Goal: Information Seeking & Learning: Learn about a topic

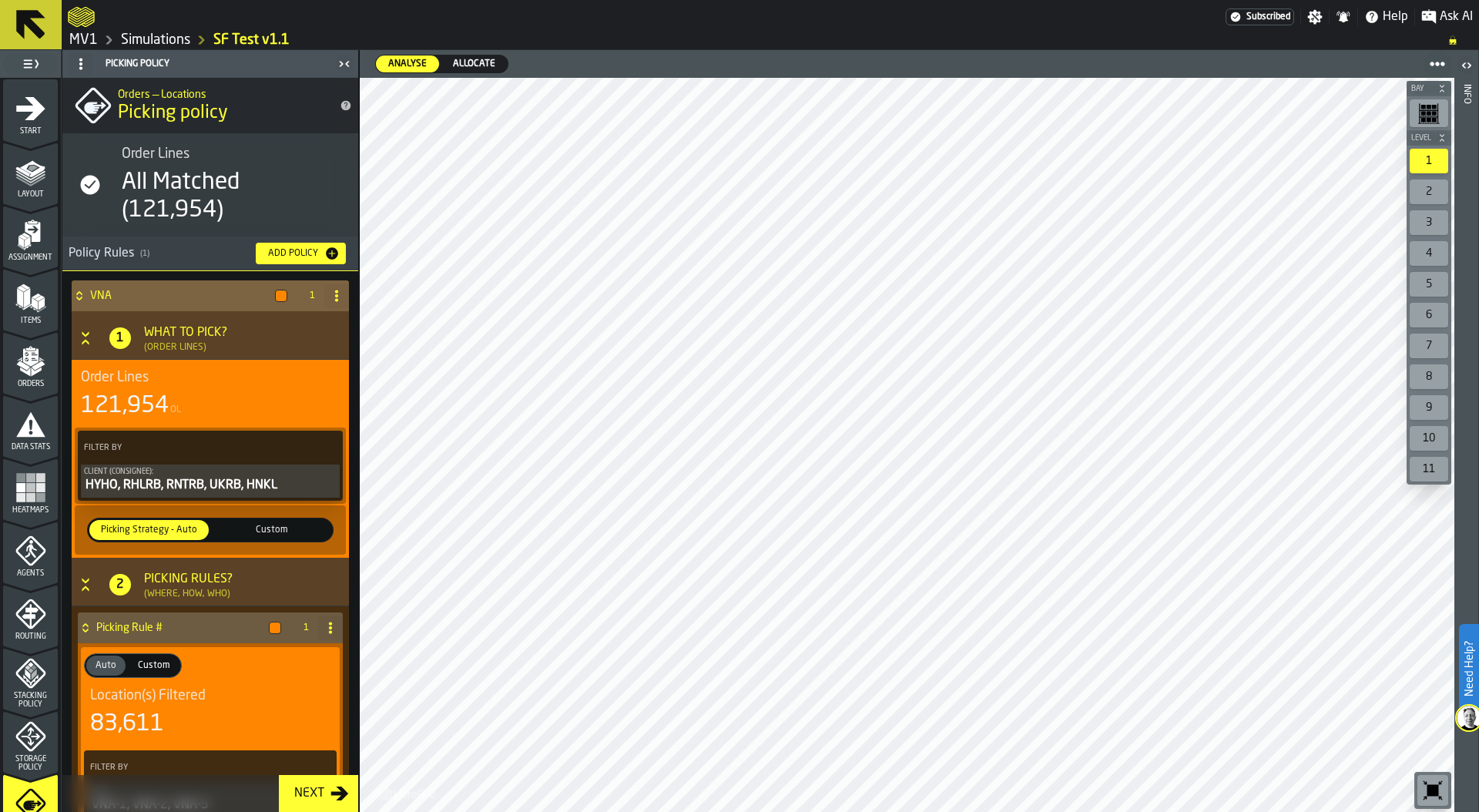
scroll to position [405, 0]
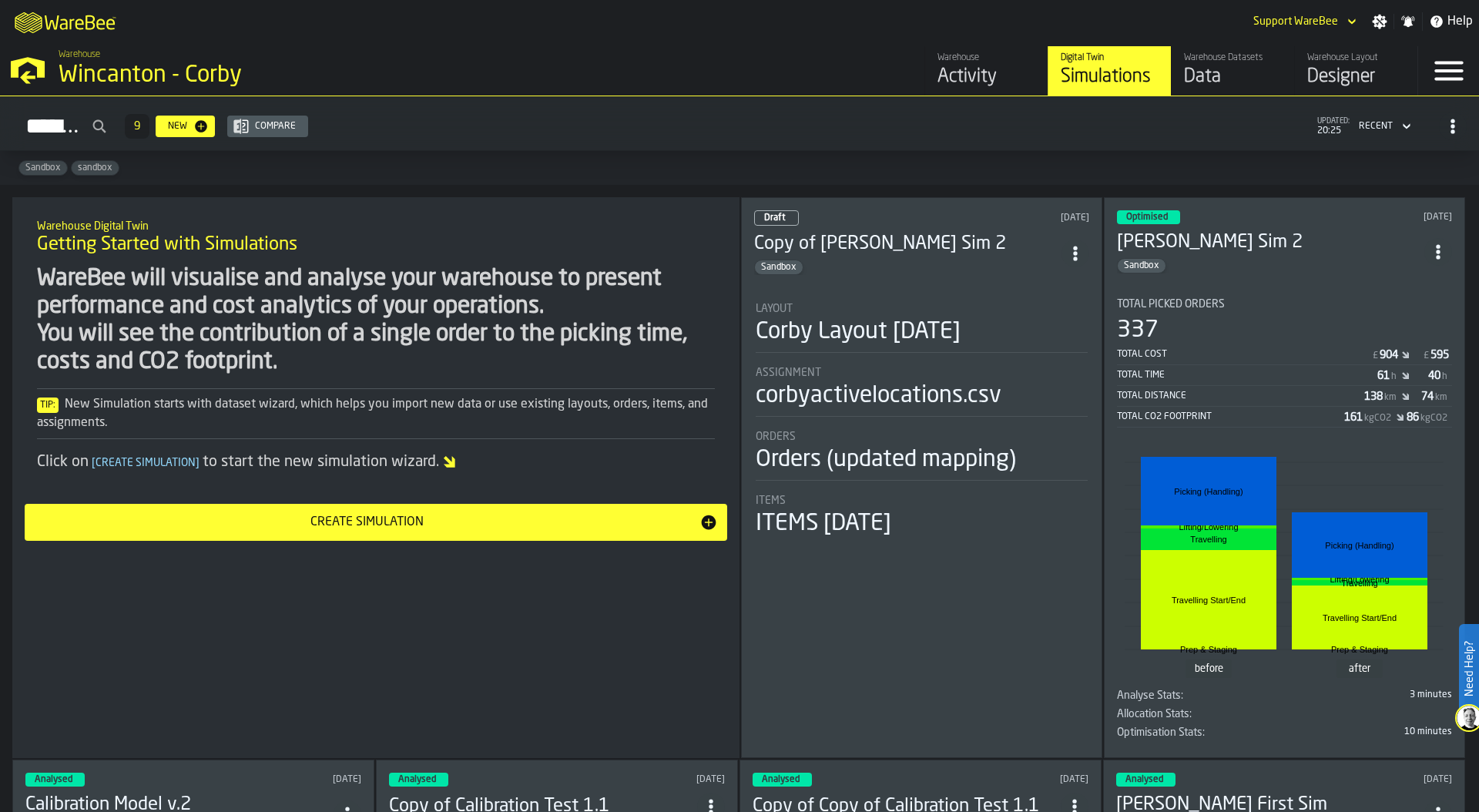
click at [125, 71] on div "Wincanton - Corby" at bounding box center [266, 75] width 416 height 28
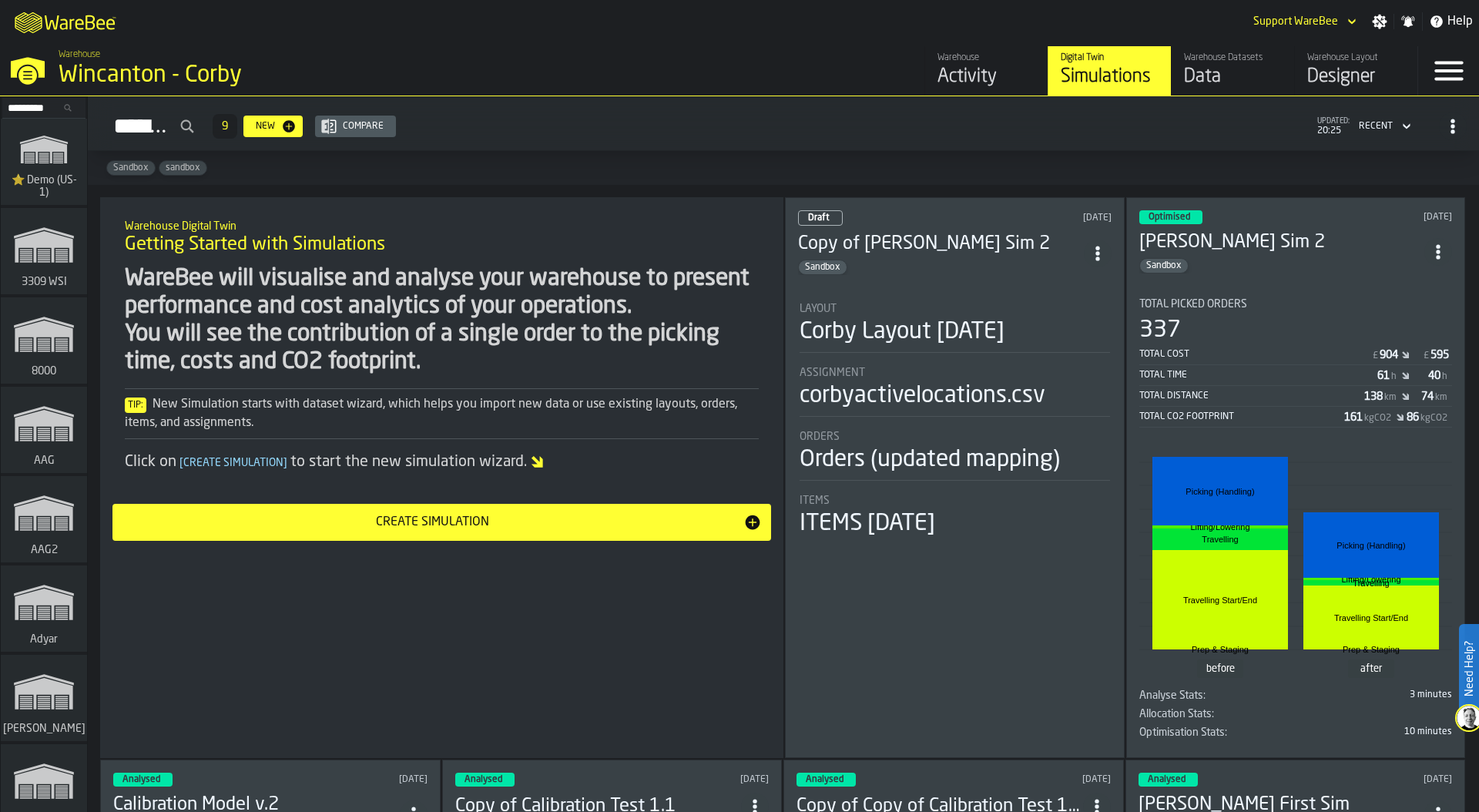
click at [15, 167] on icon "link-to-/wh/i/103622fe-4b04-4da1-b95f-2619b9c959cc/simulations" at bounding box center [44, 149] width 74 height 49
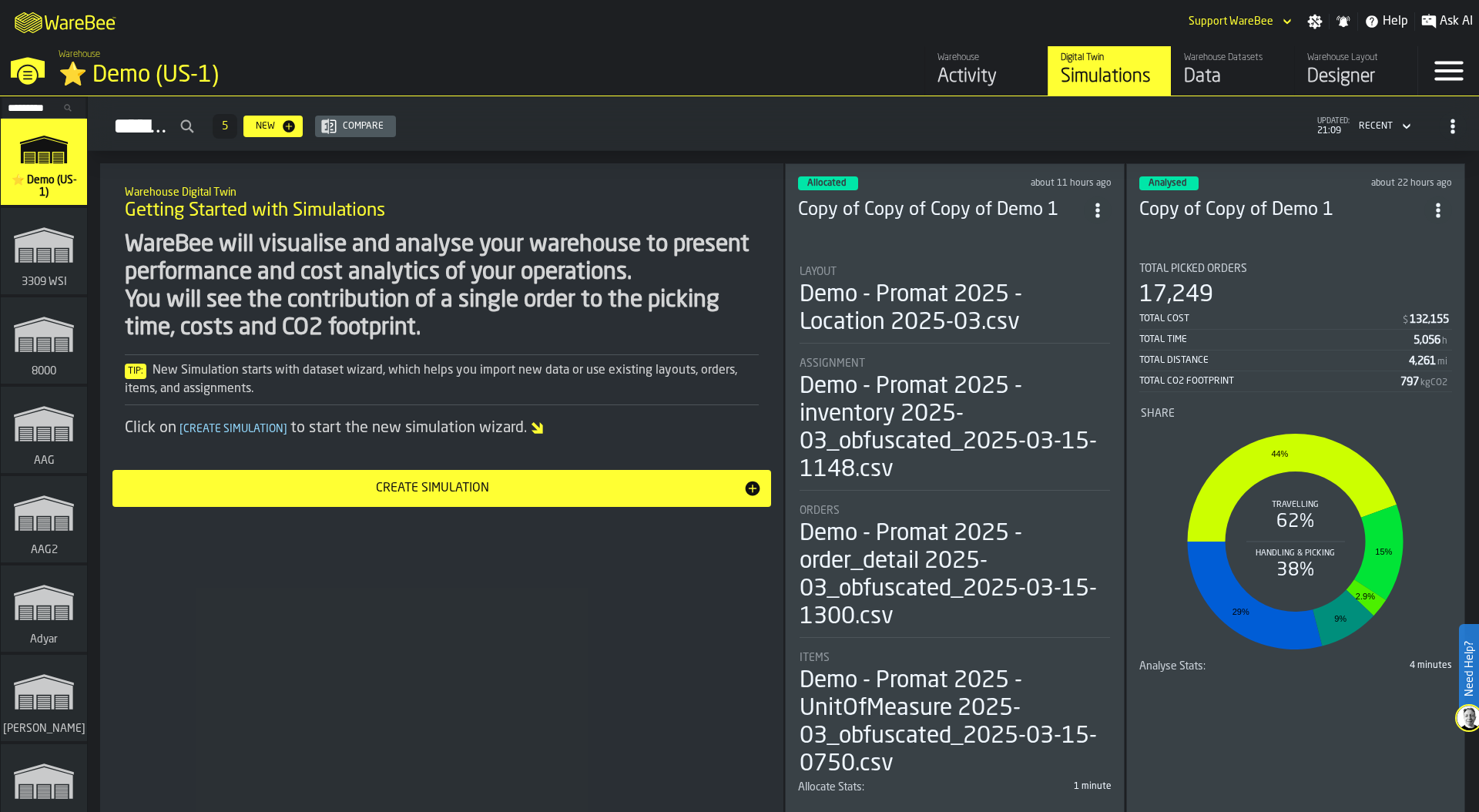
click at [167, 70] on div "⭐ Demo (US-1)" at bounding box center [266, 75] width 416 height 28
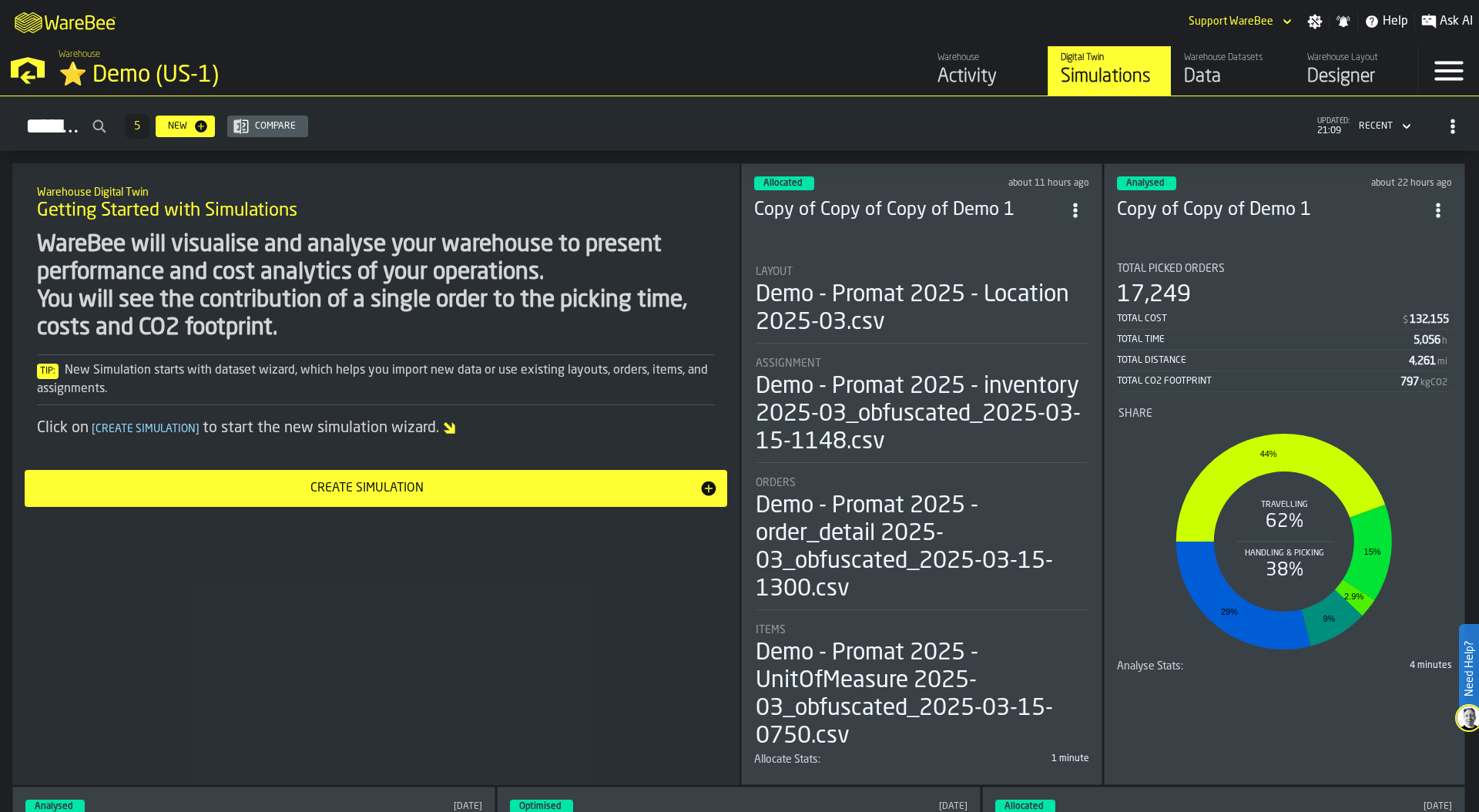
click at [1071, 203] on icon "ItemListCard-DashboardItemContainer" at bounding box center [1075, 210] width 15 height 15
click at [993, 126] on div "Simulations 5 New Compare updated: 21:09 Recent" at bounding box center [739, 127] width 1454 height 35
click at [980, 70] on div "Activity" at bounding box center [986, 76] width 98 height 24
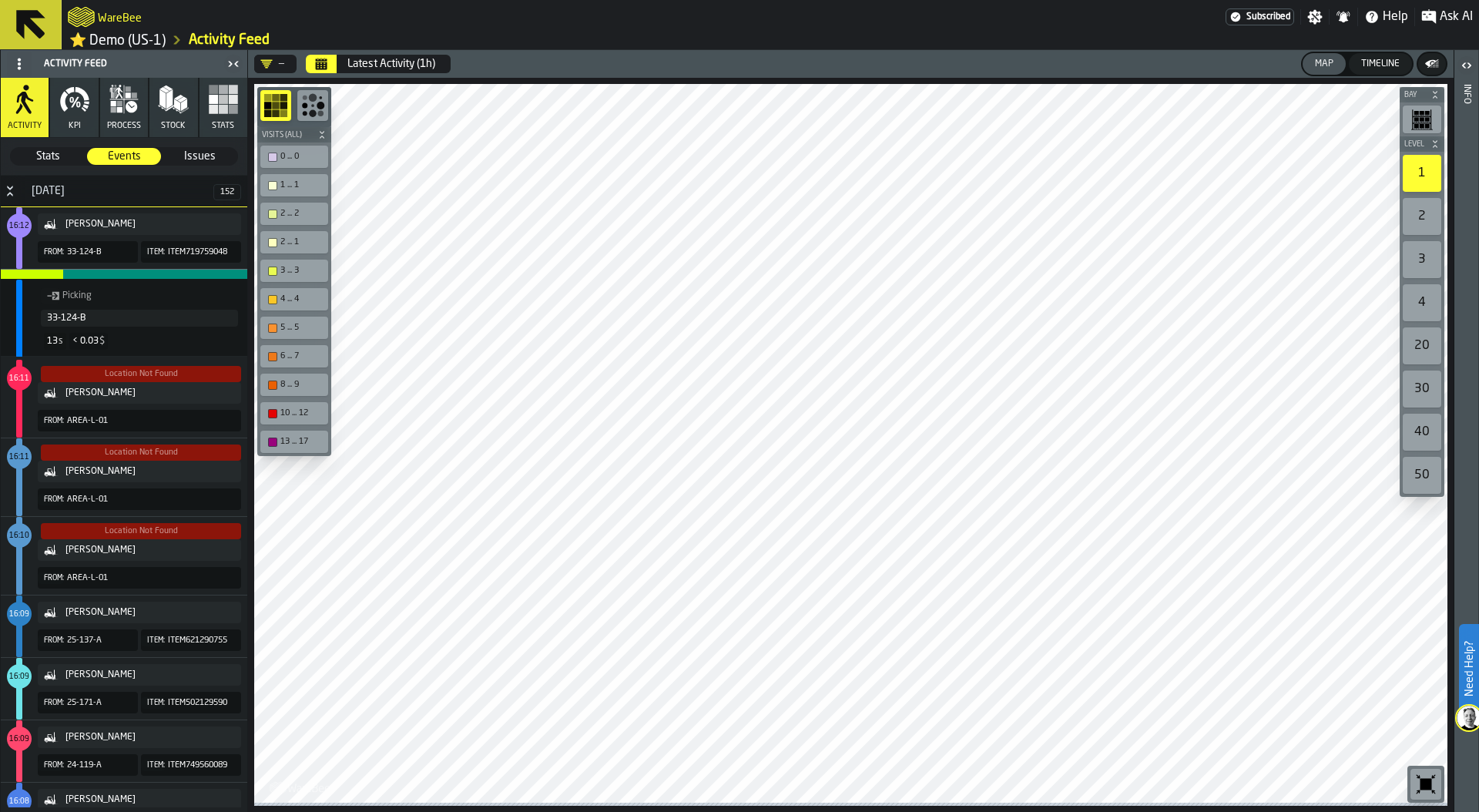
click at [232, 114] on rect "button" at bounding box center [233, 109] width 9 height 9
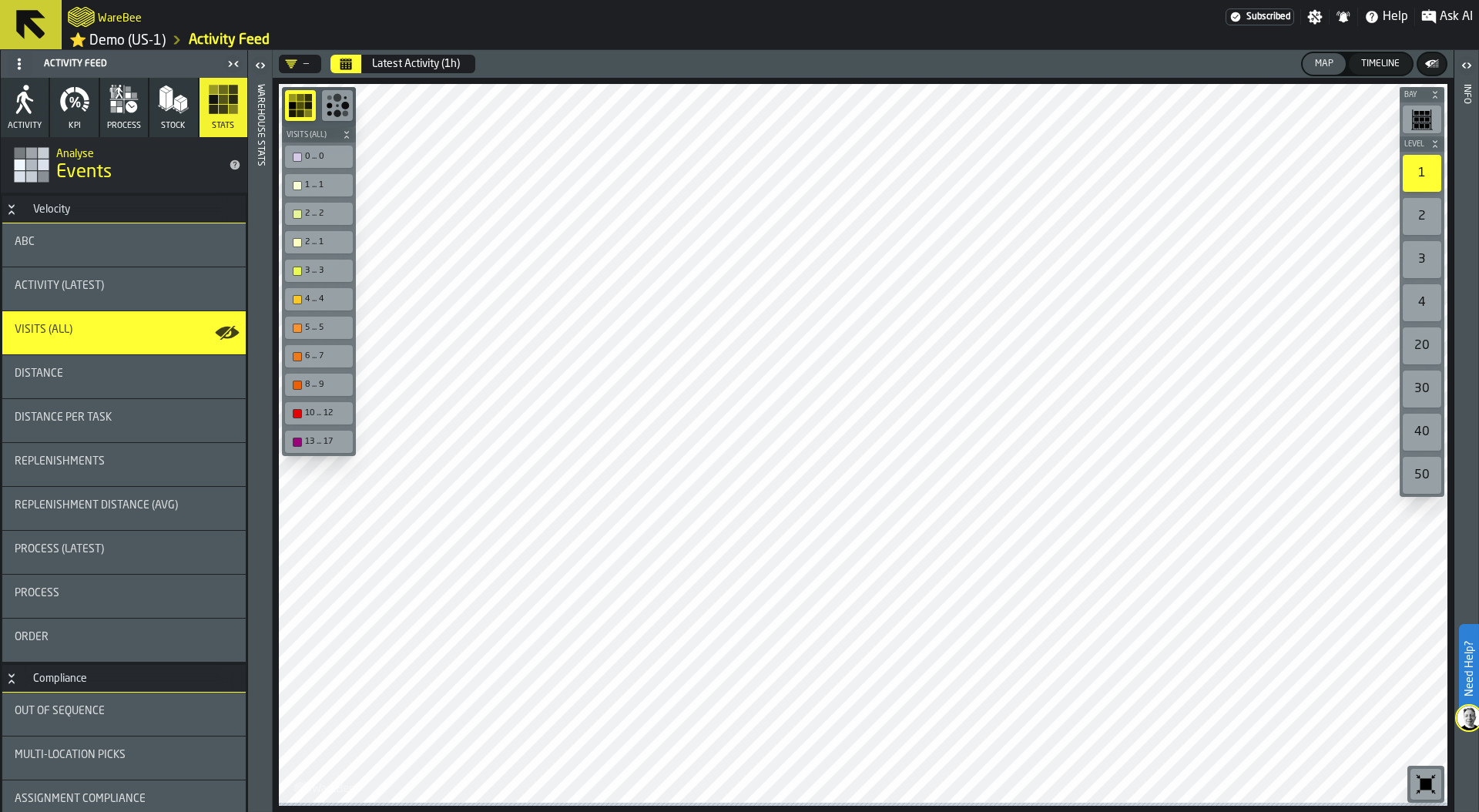
click at [349, 65] on icon "Calendar" at bounding box center [346, 65] width 12 height 8
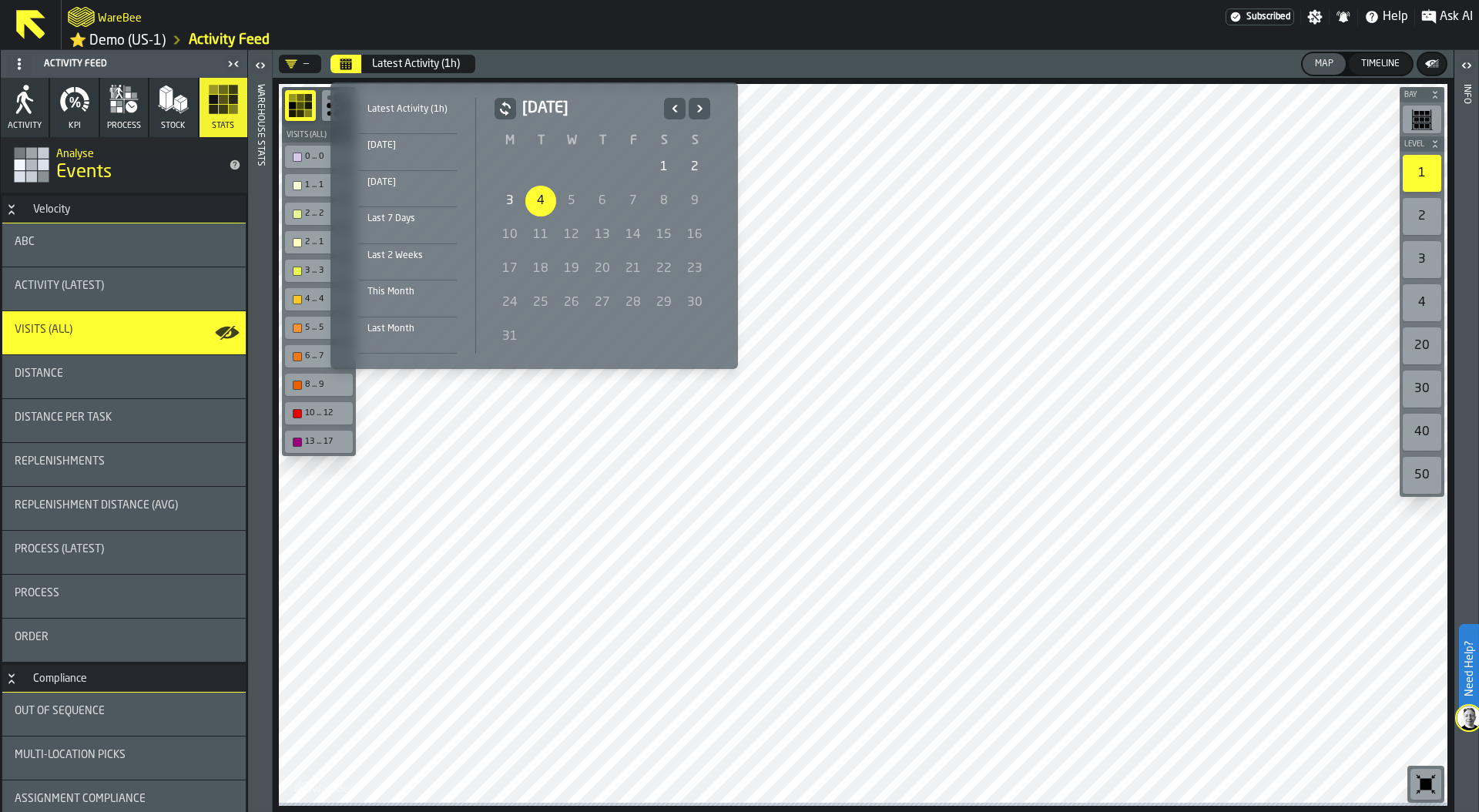
click at [675, 106] on icon "Previous" at bounding box center [675, 108] width 5 height 7
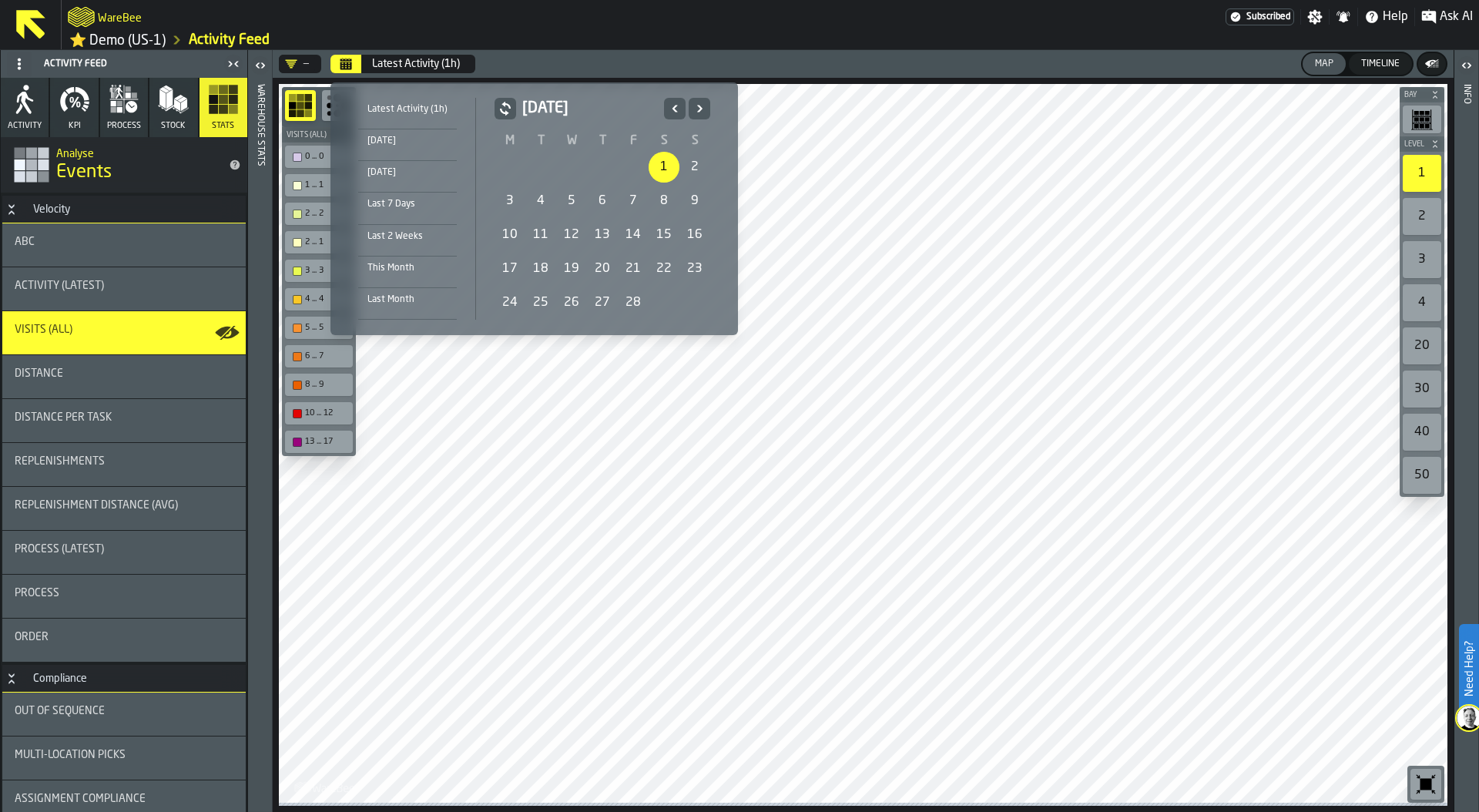
click at [667, 165] on div "1" at bounding box center [664, 167] width 31 height 31
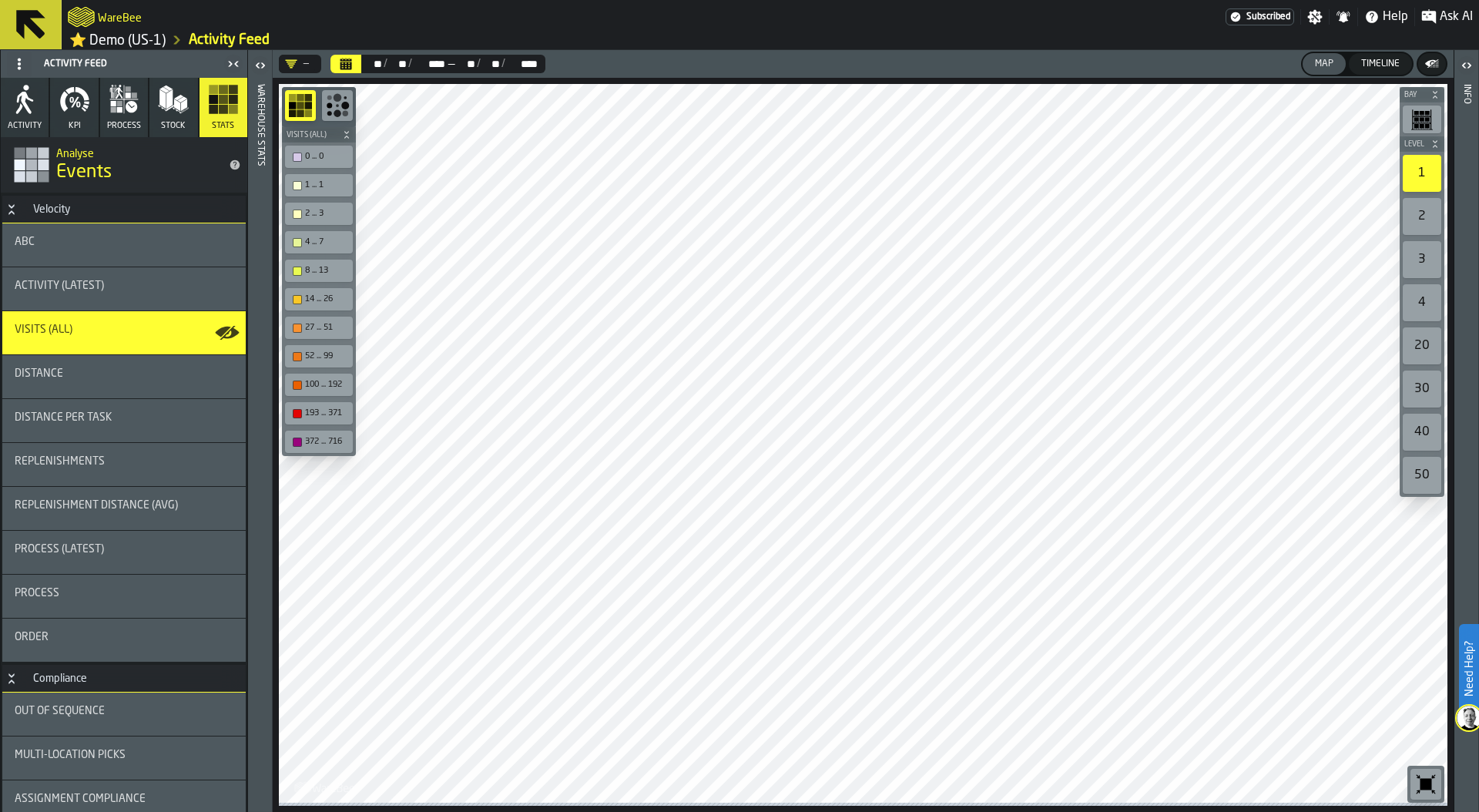
click at [137, 43] on link "⭐ Demo (US-1)" at bounding box center [117, 40] width 96 height 18
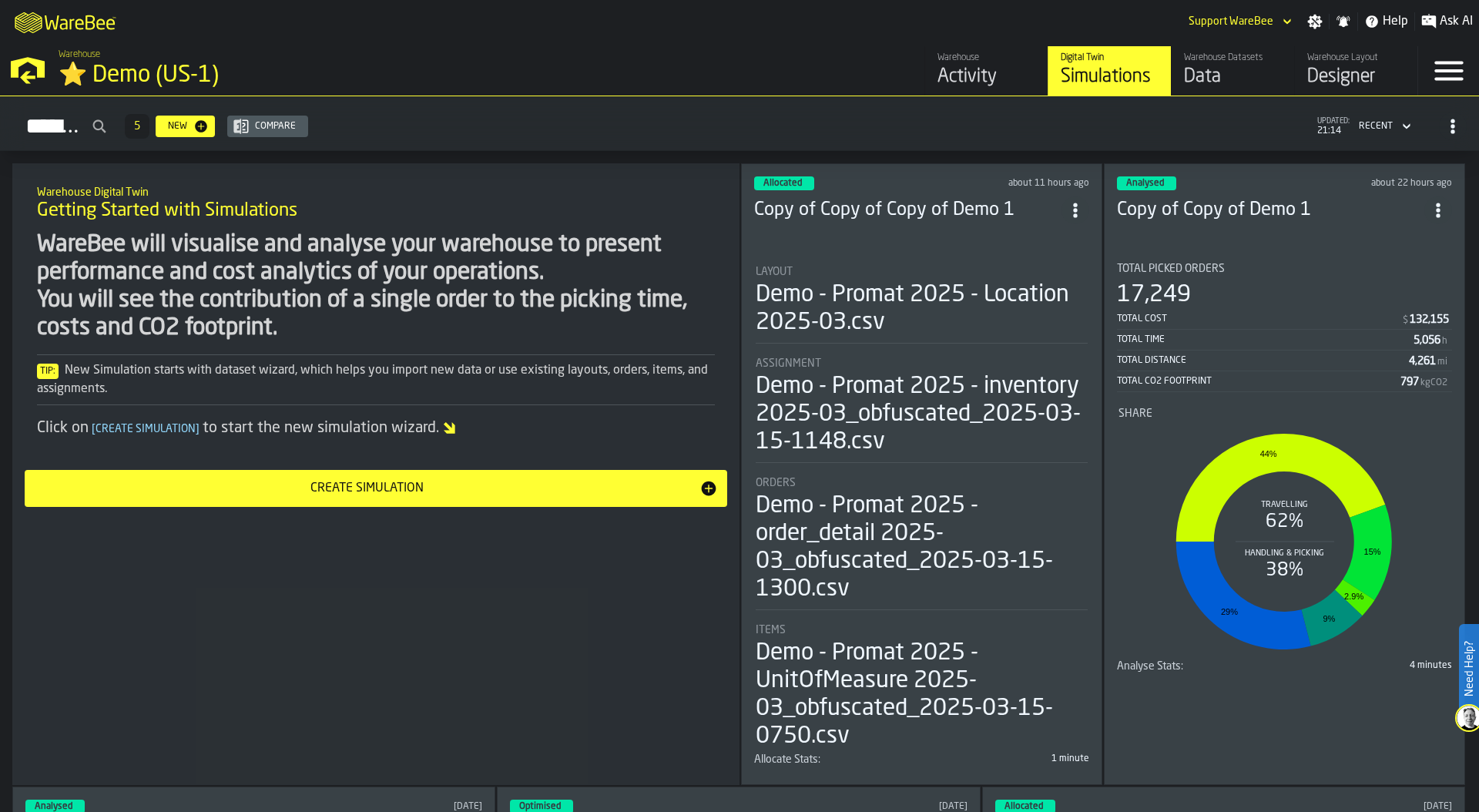
click at [1341, 79] on div "Designer" at bounding box center [1356, 76] width 98 height 24
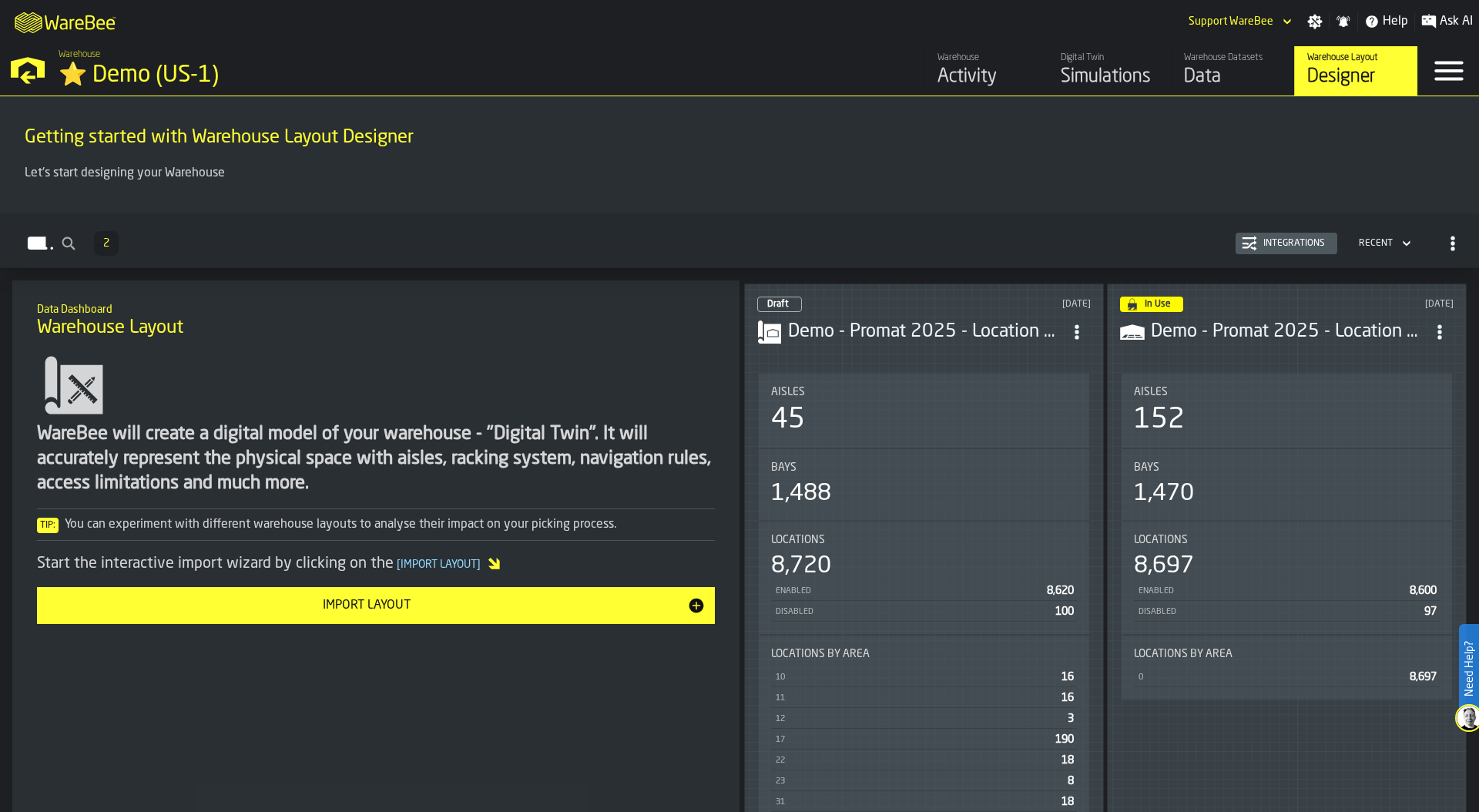
click at [928, 419] on div "45" at bounding box center [923, 420] width 306 height 31
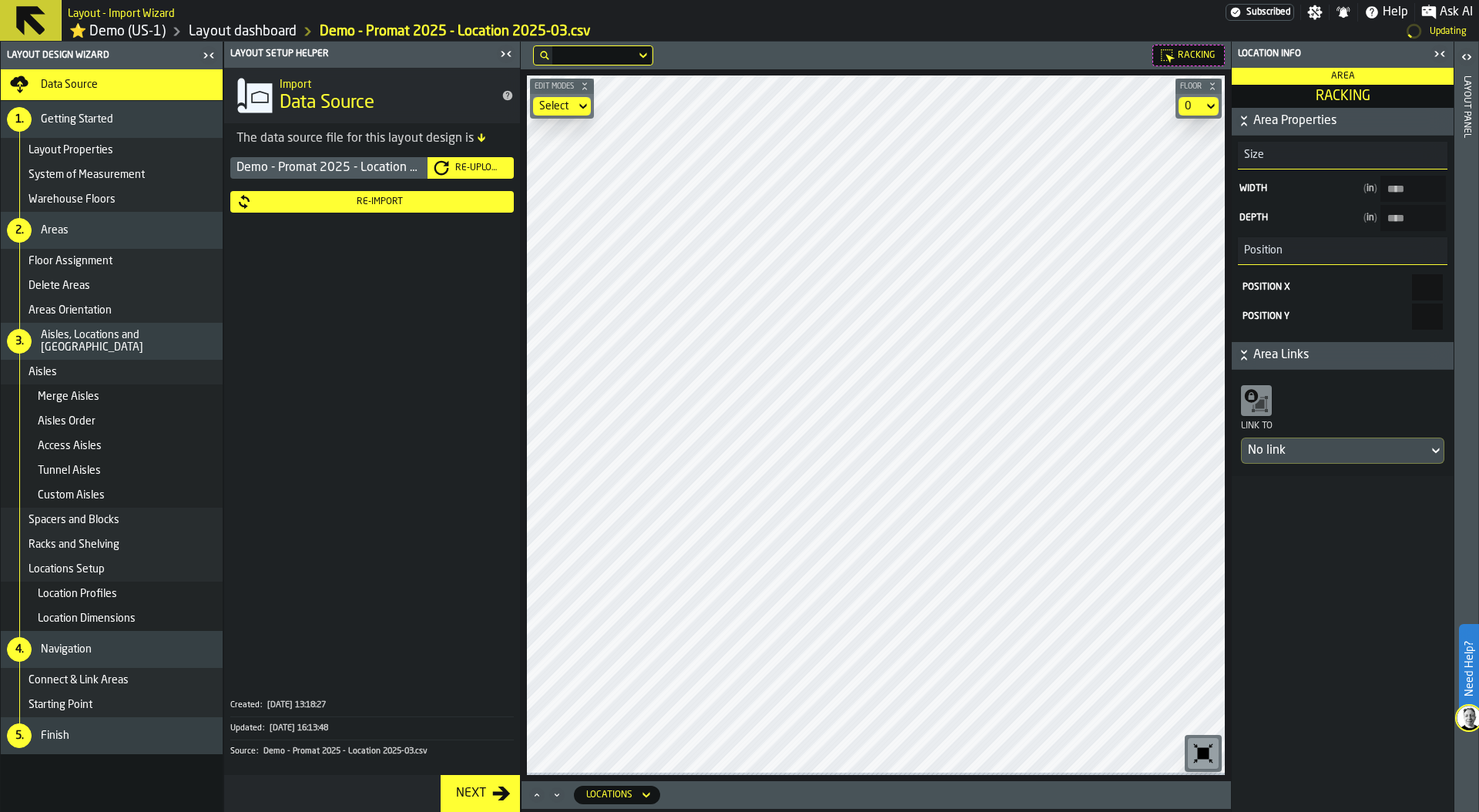
type input "****"
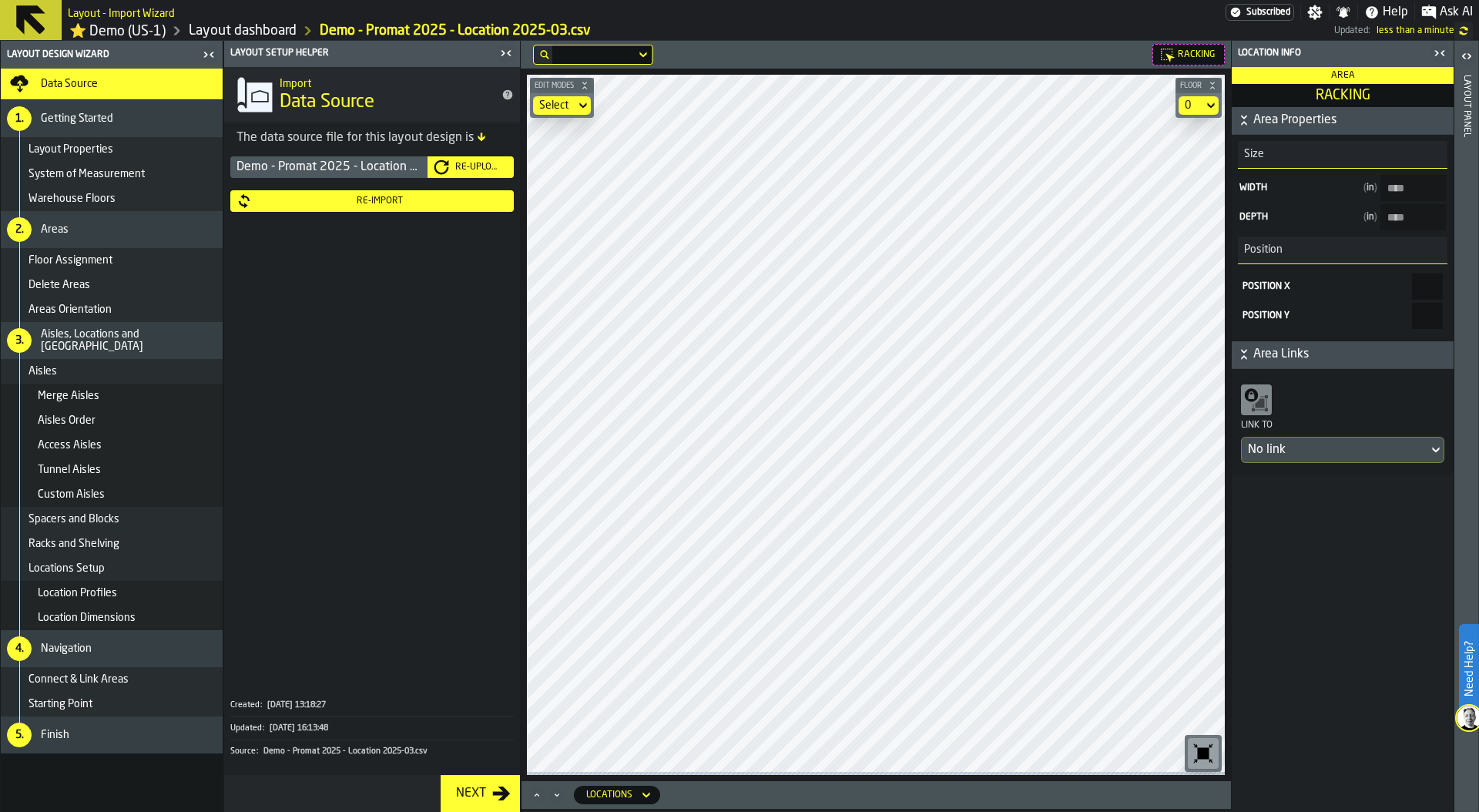
type input "****"
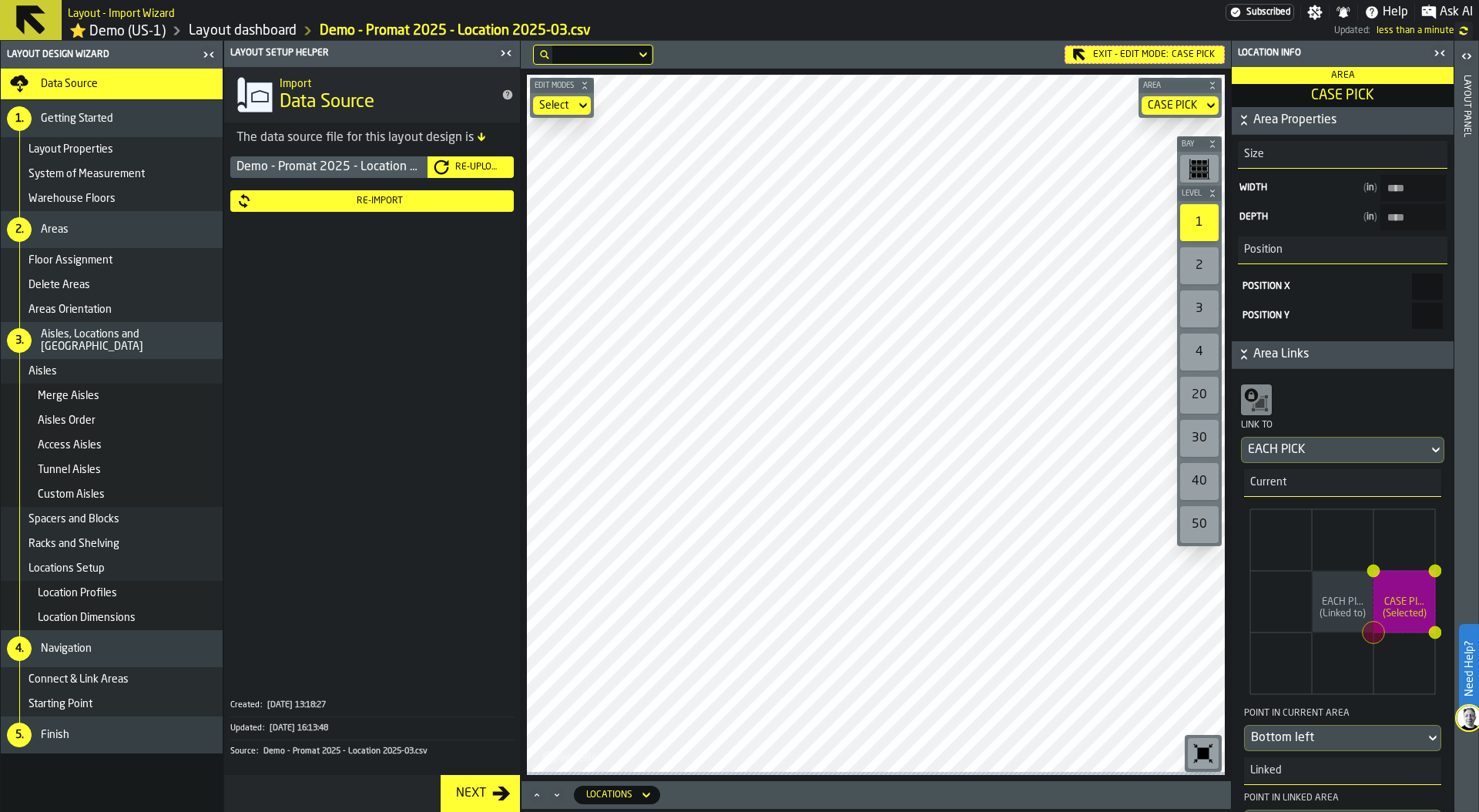
type PICK-size-w "***"
type PICK-size-d "*******"
click at [1454, 356] on header "Layout panel" at bounding box center [1466, 427] width 23 height 771
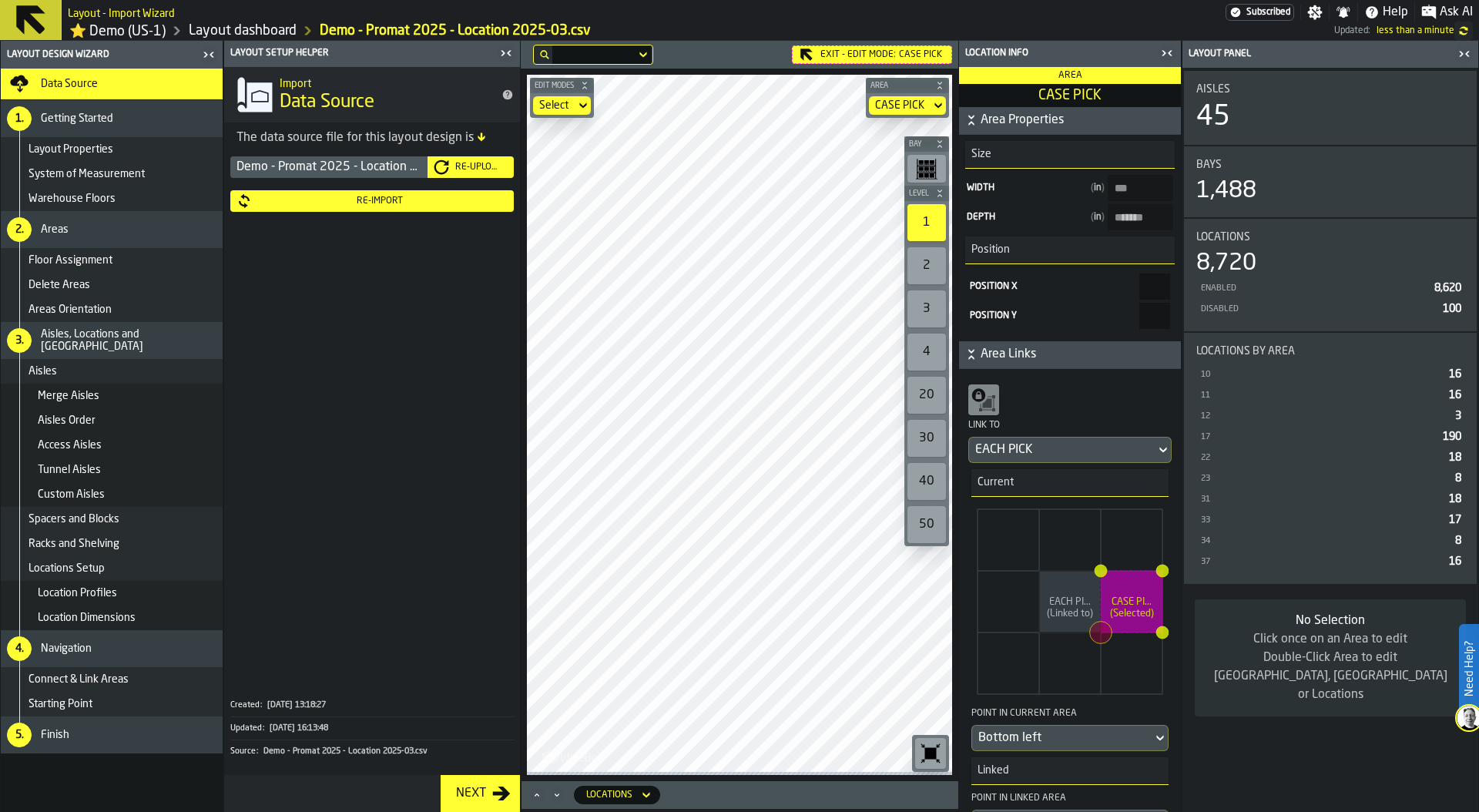
click at [269, 28] on link "Layout dashboard" at bounding box center [242, 31] width 108 height 17
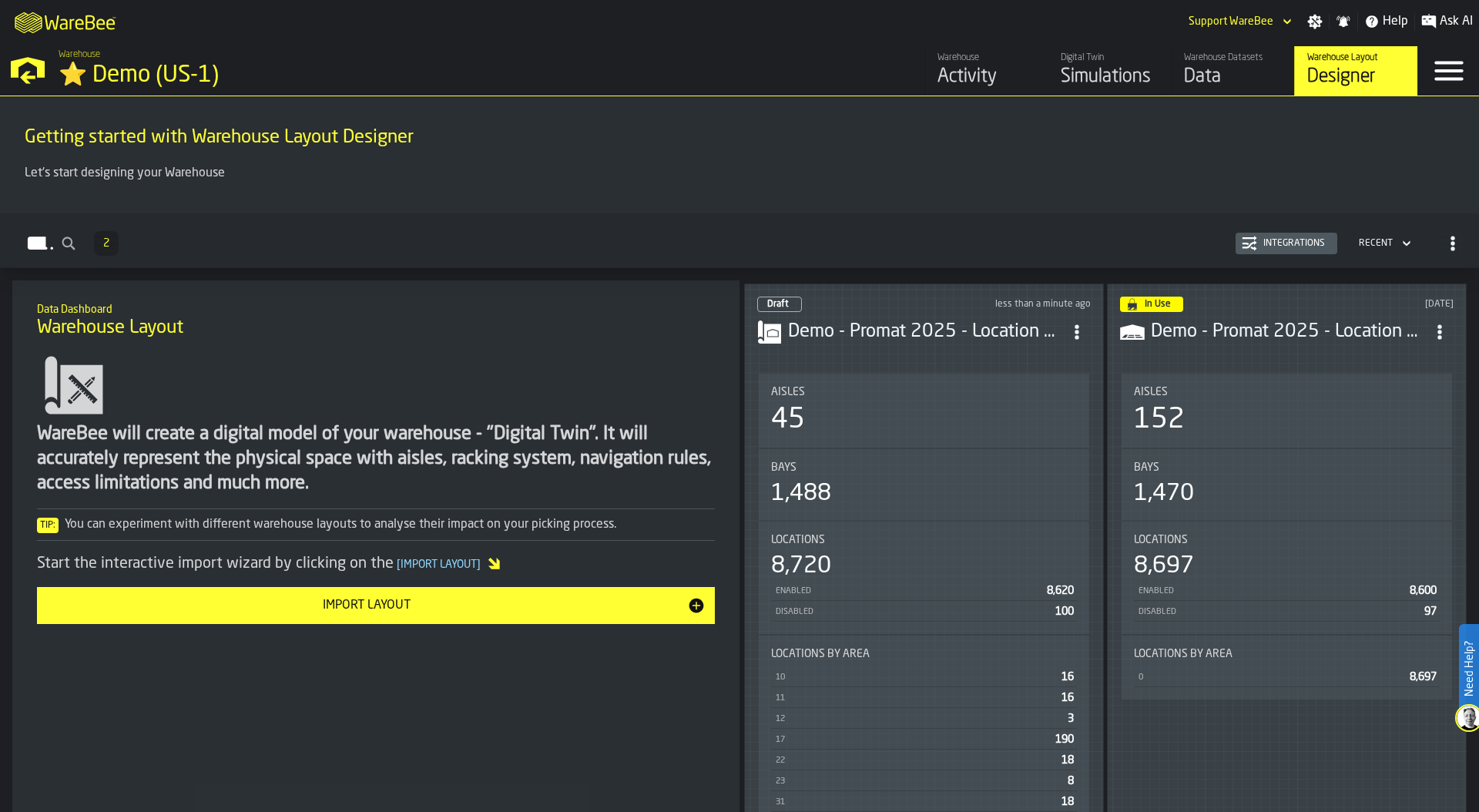
click at [1262, 412] on div "152" at bounding box center [1286, 420] width 306 height 31
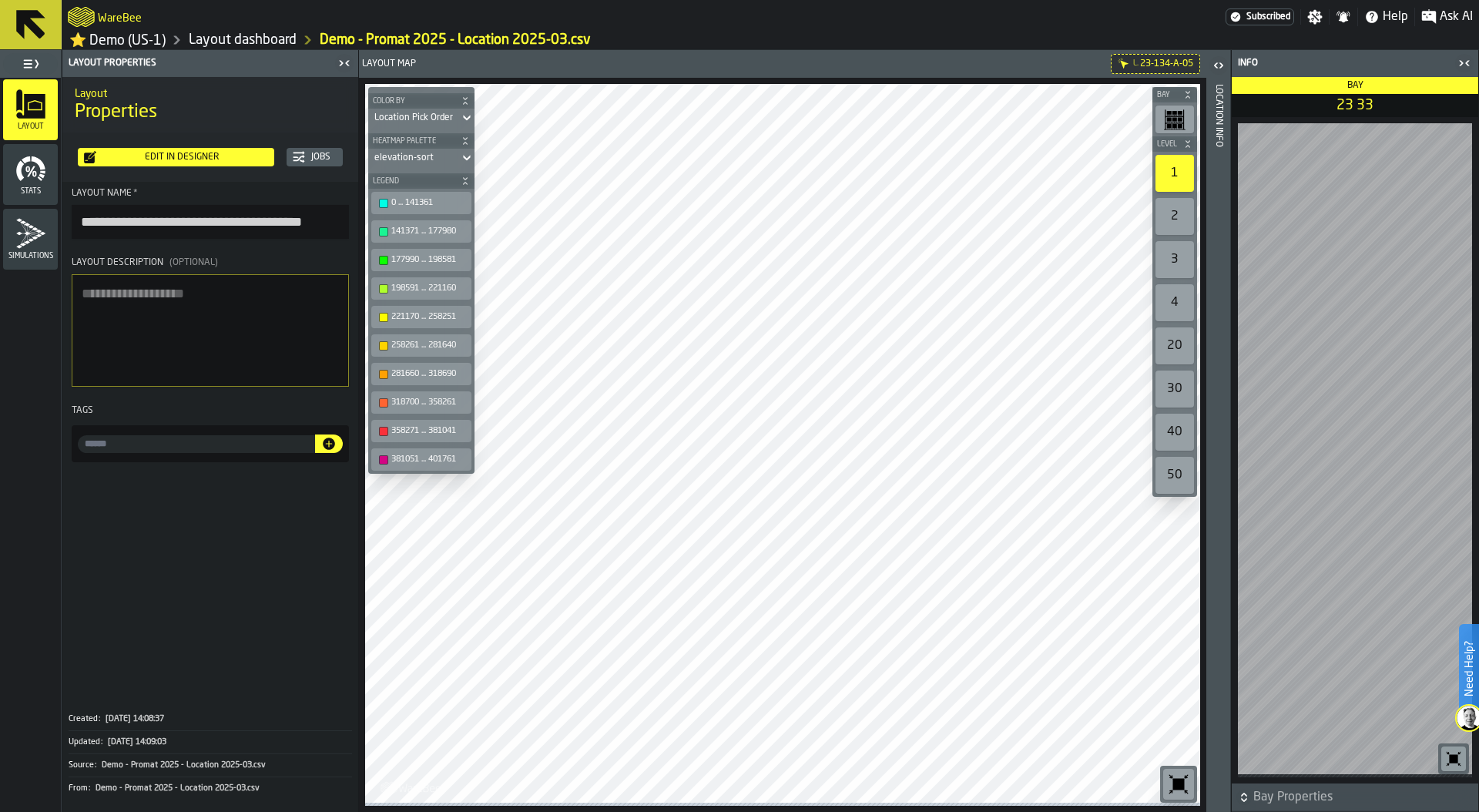
click at [142, 43] on link "⭐ Demo (US-1)" at bounding box center [117, 40] width 96 height 18
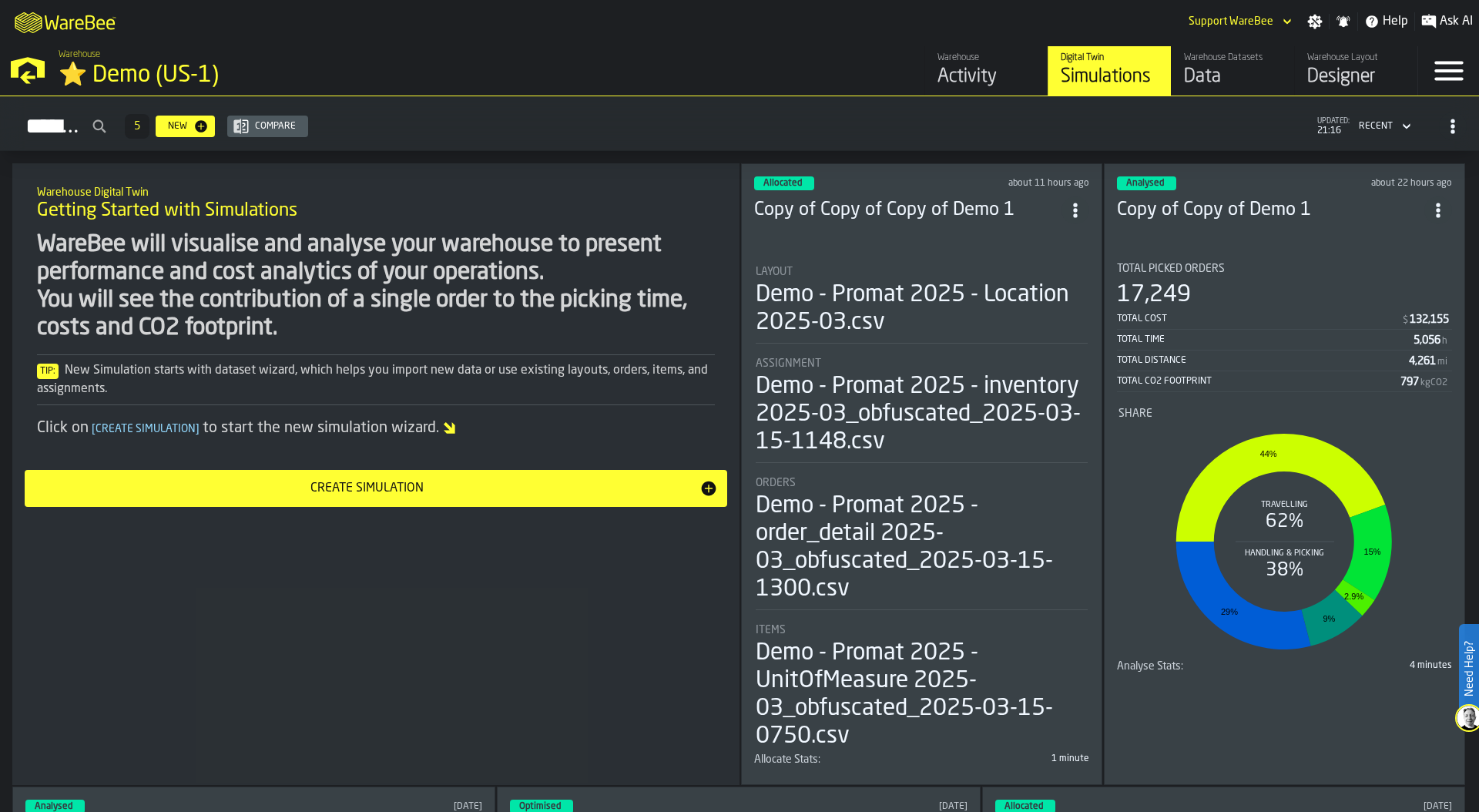
click at [978, 71] on div "Activity" at bounding box center [986, 76] width 98 height 24
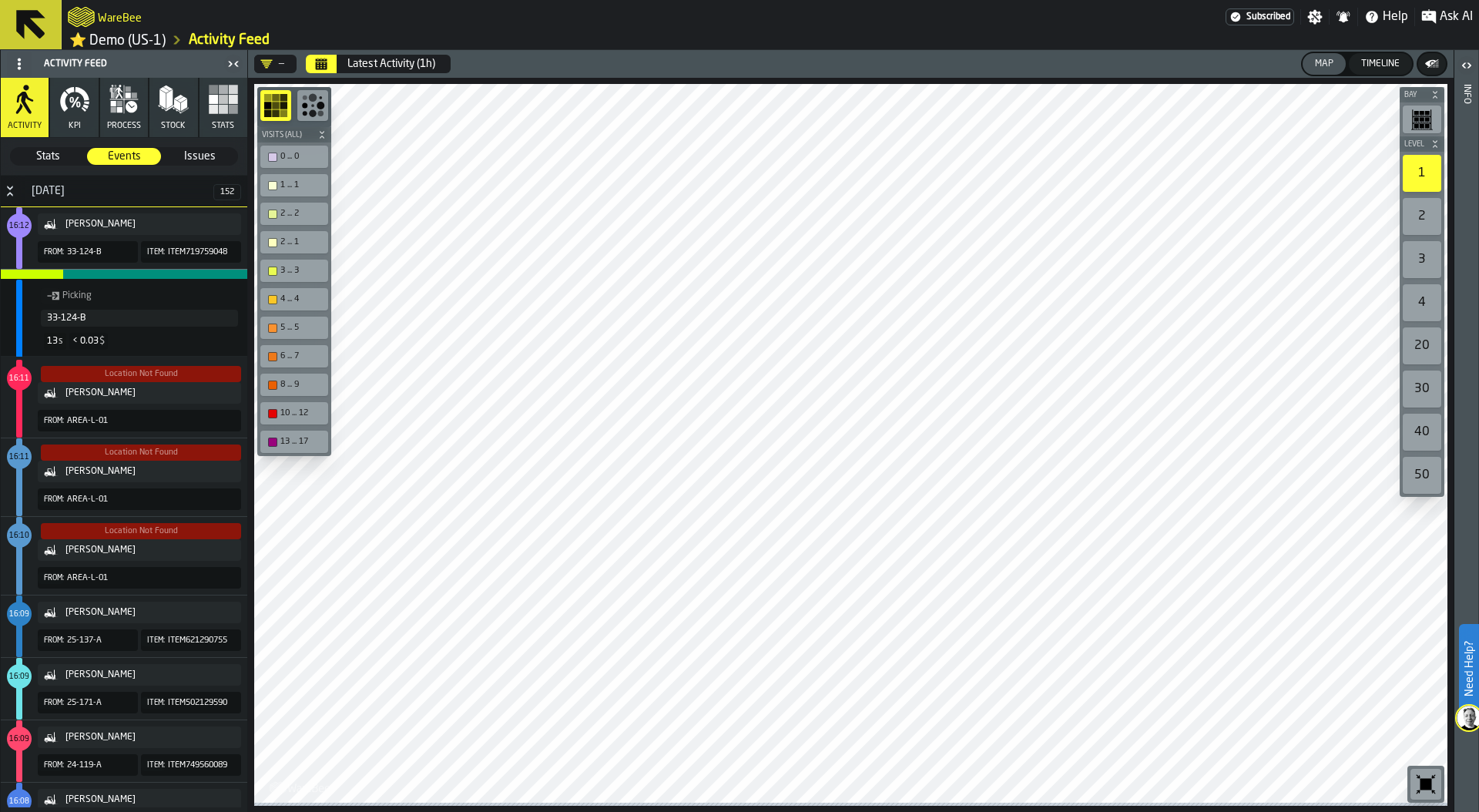
click at [317, 62] on icon "Calendar" at bounding box center [322, 60] width 12 height 3
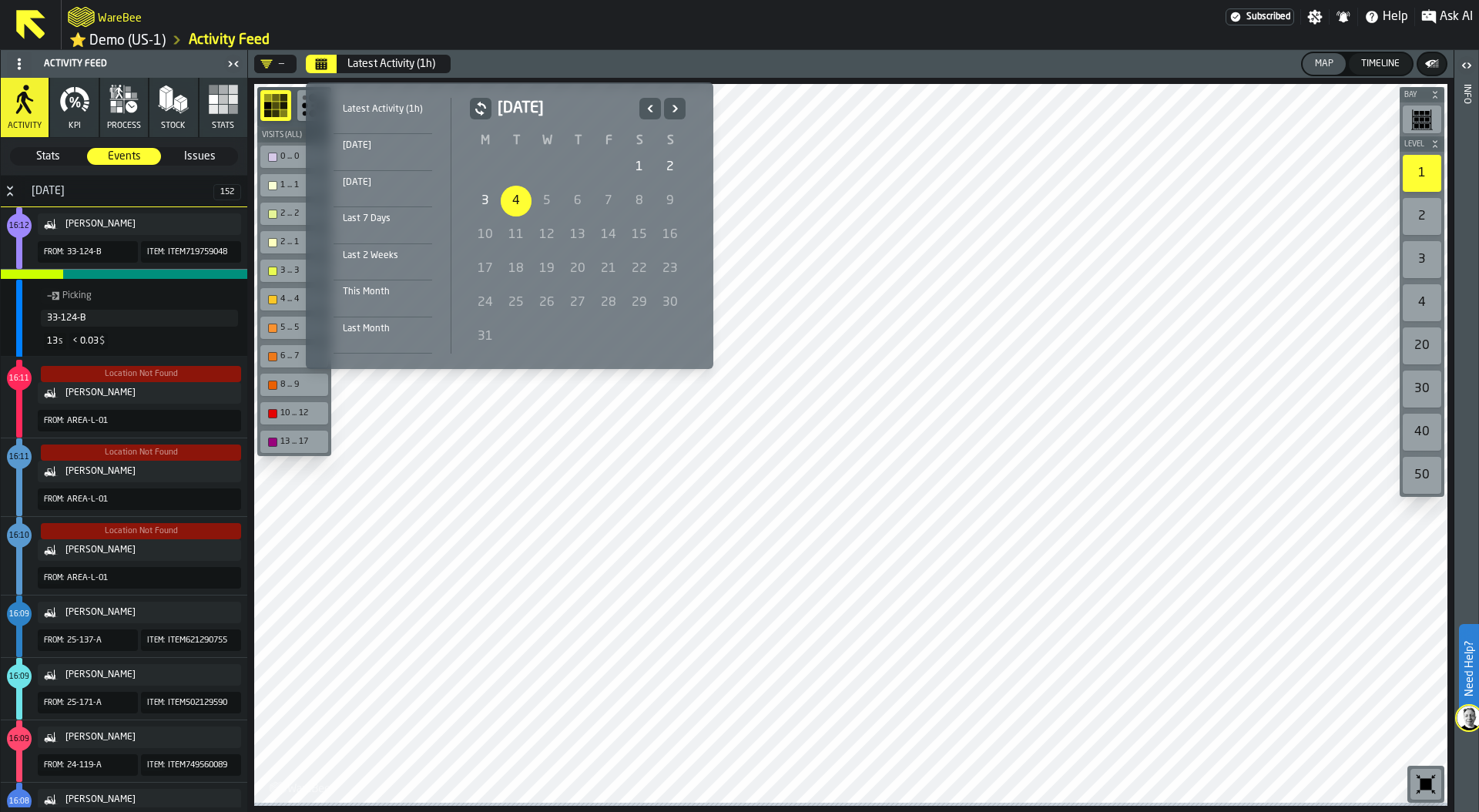
click at [649, 103] on icon "Previous" at bounding box center [650, 109] width 15 height 18
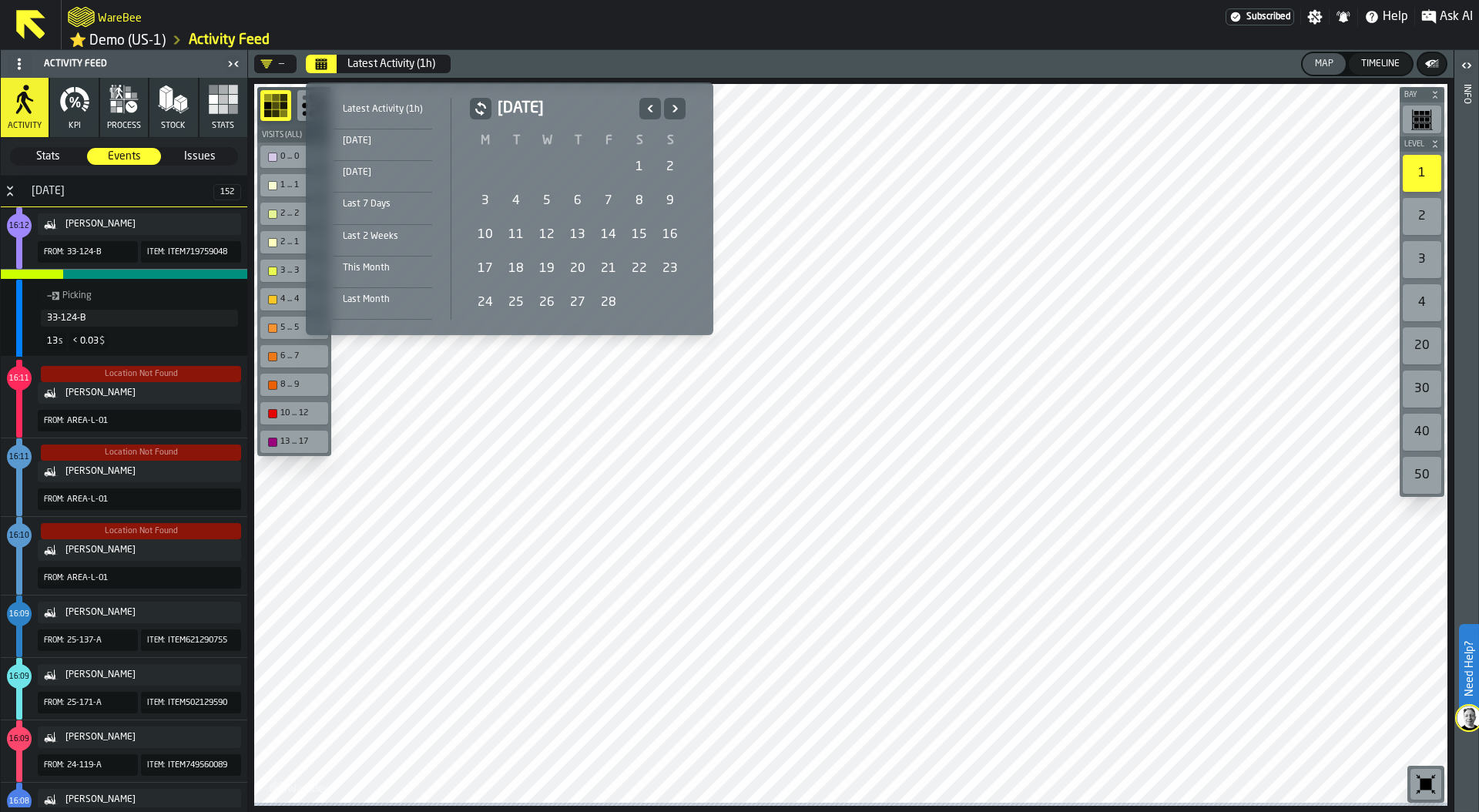
click at [630, 163] on div "1" at bounding box center [639, 167] width 31 height 31
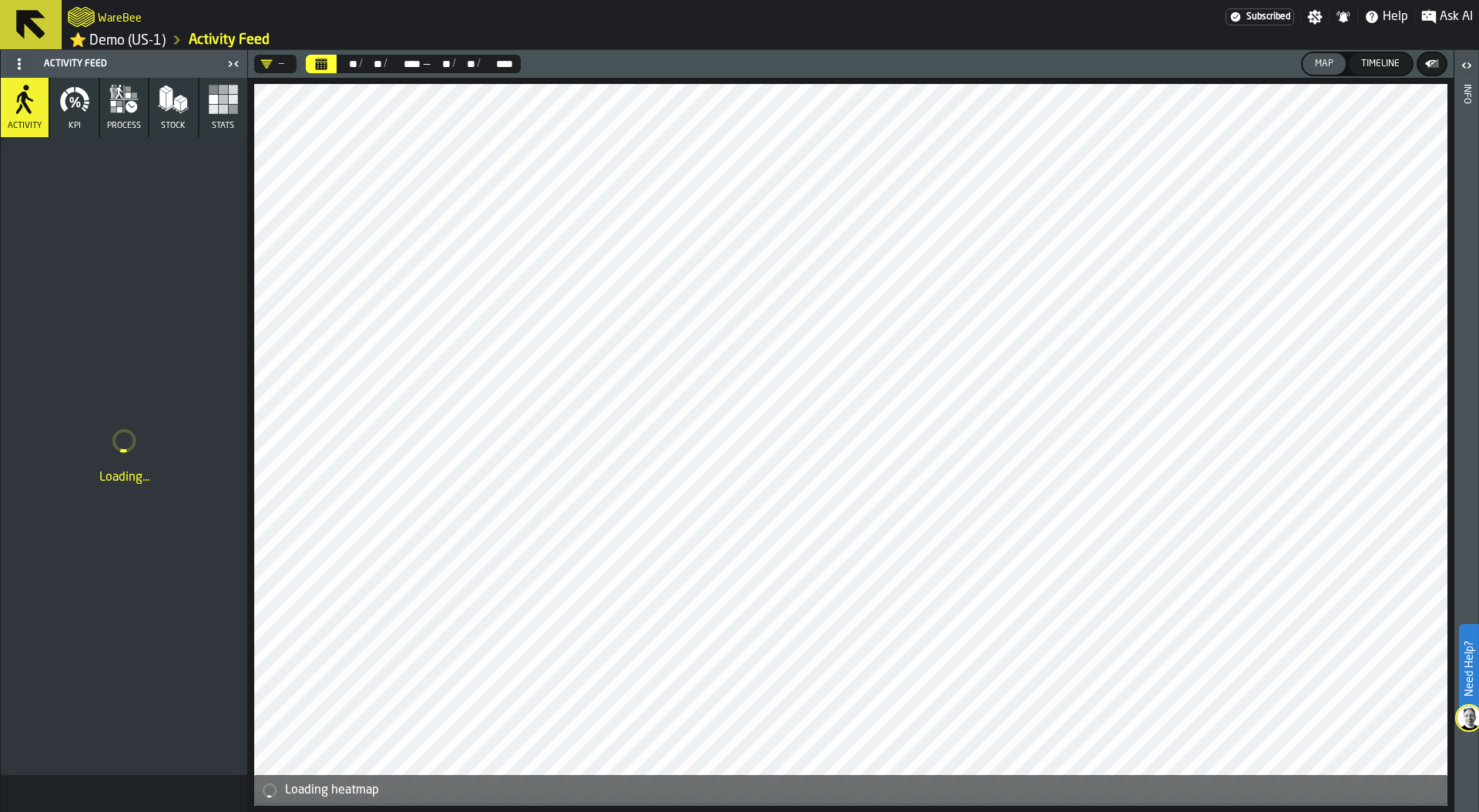
click at [215, 101] on rect "button" at bounding box center [213, 99] width 9 height 9
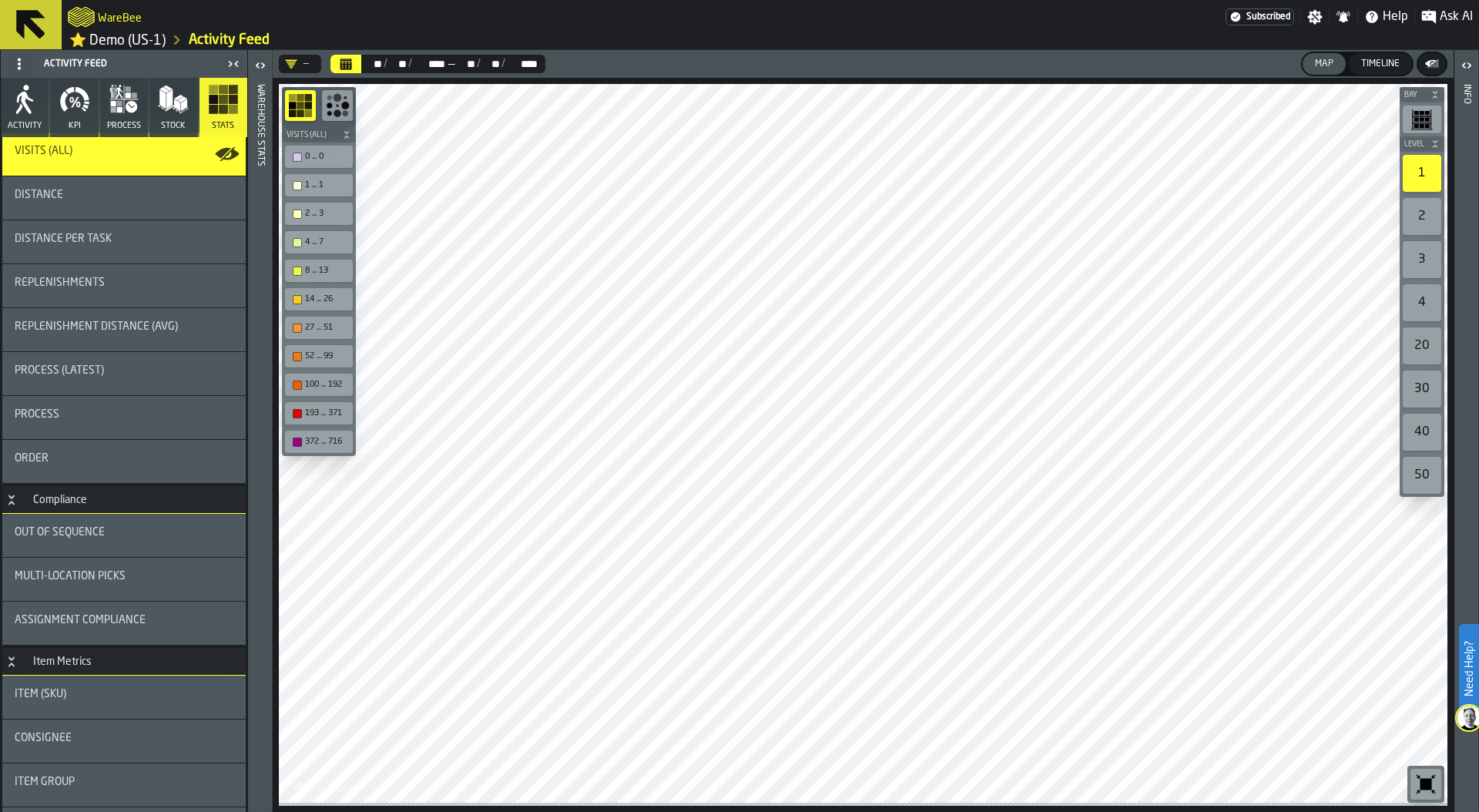
scroll to position [65, 0]
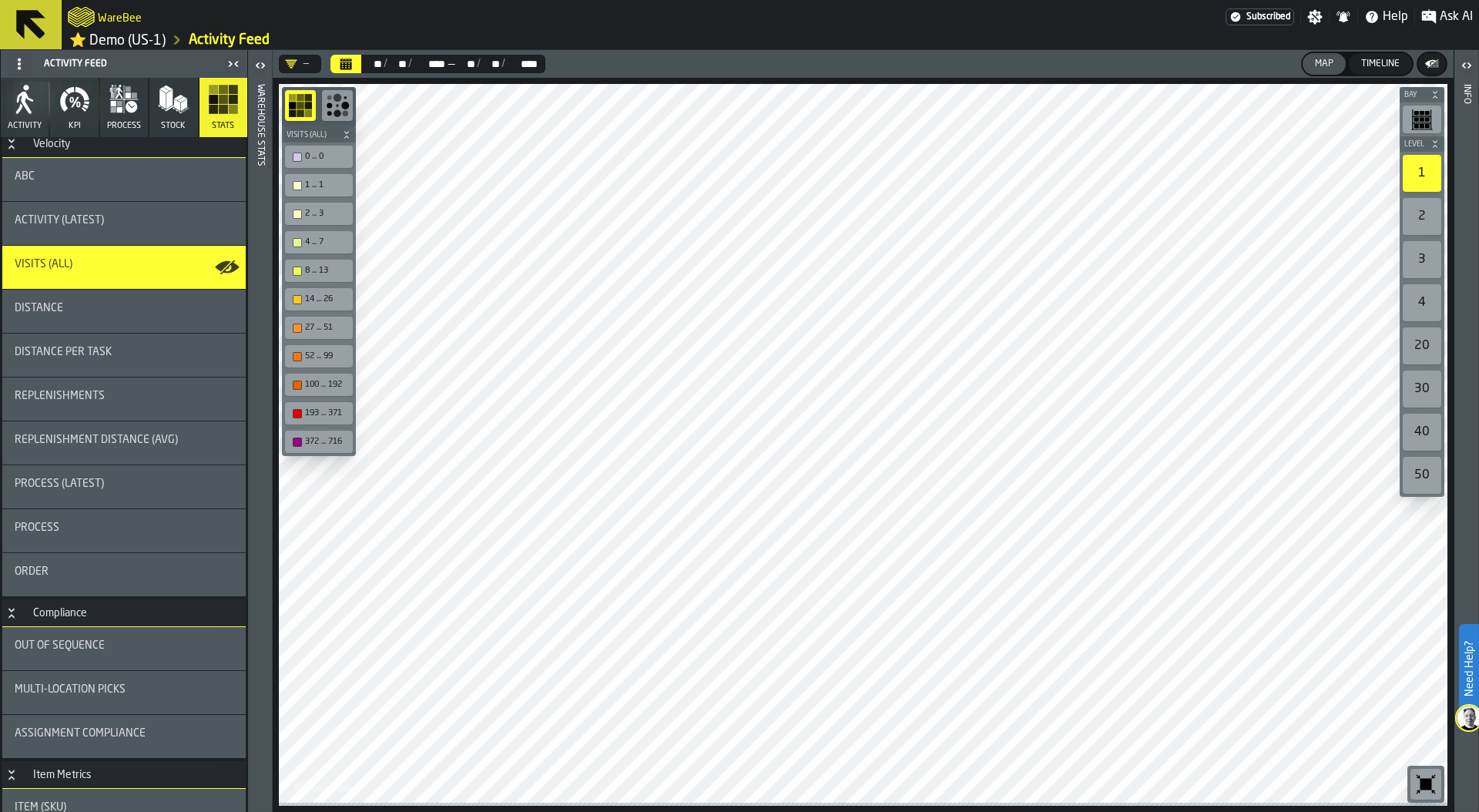
click at [130, 112] on icon "button" at bounding box center [132, 106] width 12 height 12
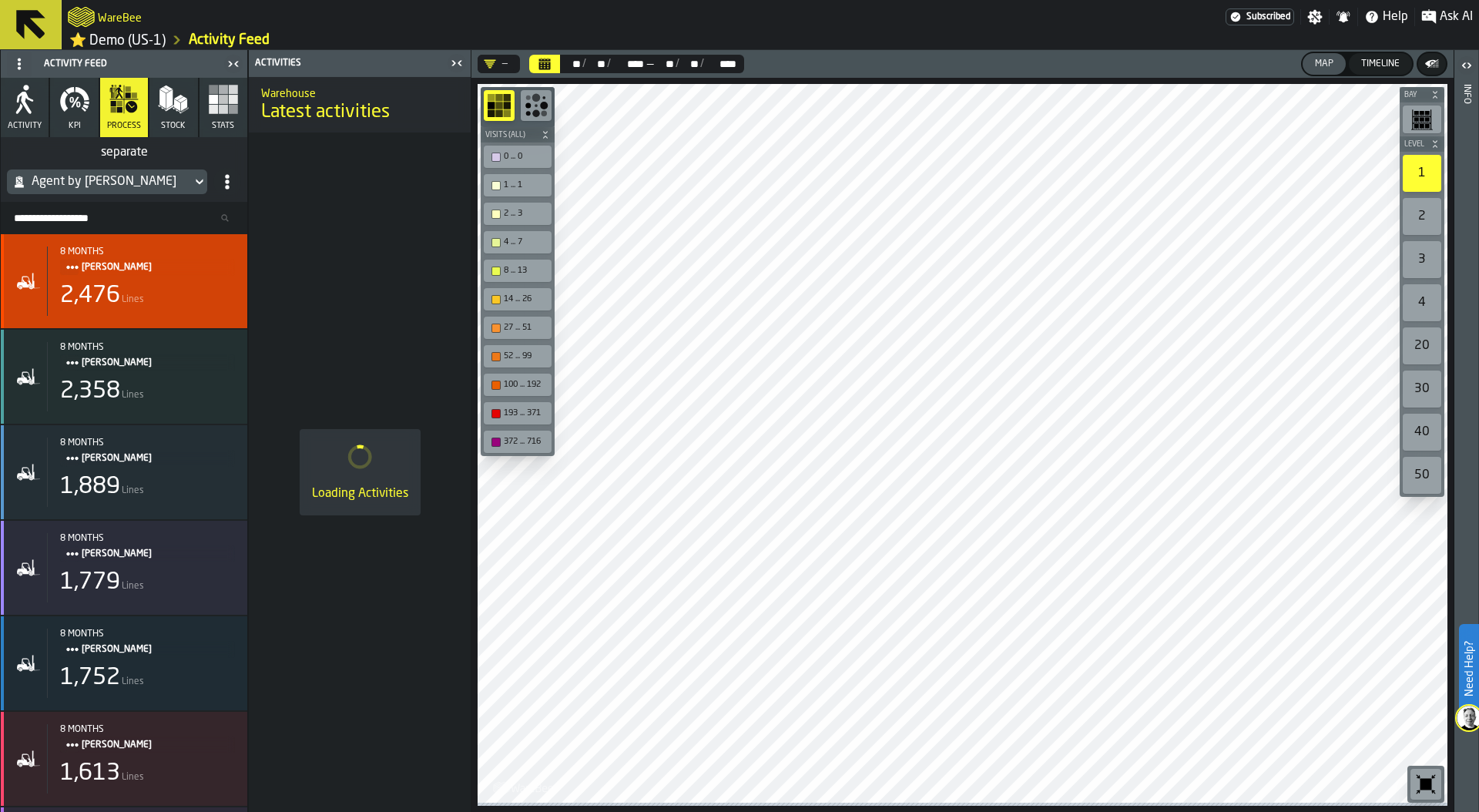
click at [129, 279] on div "8 months [PERSON_NAME] 2,476 Lines" at bounding box center [141, 281] width 188 height 70
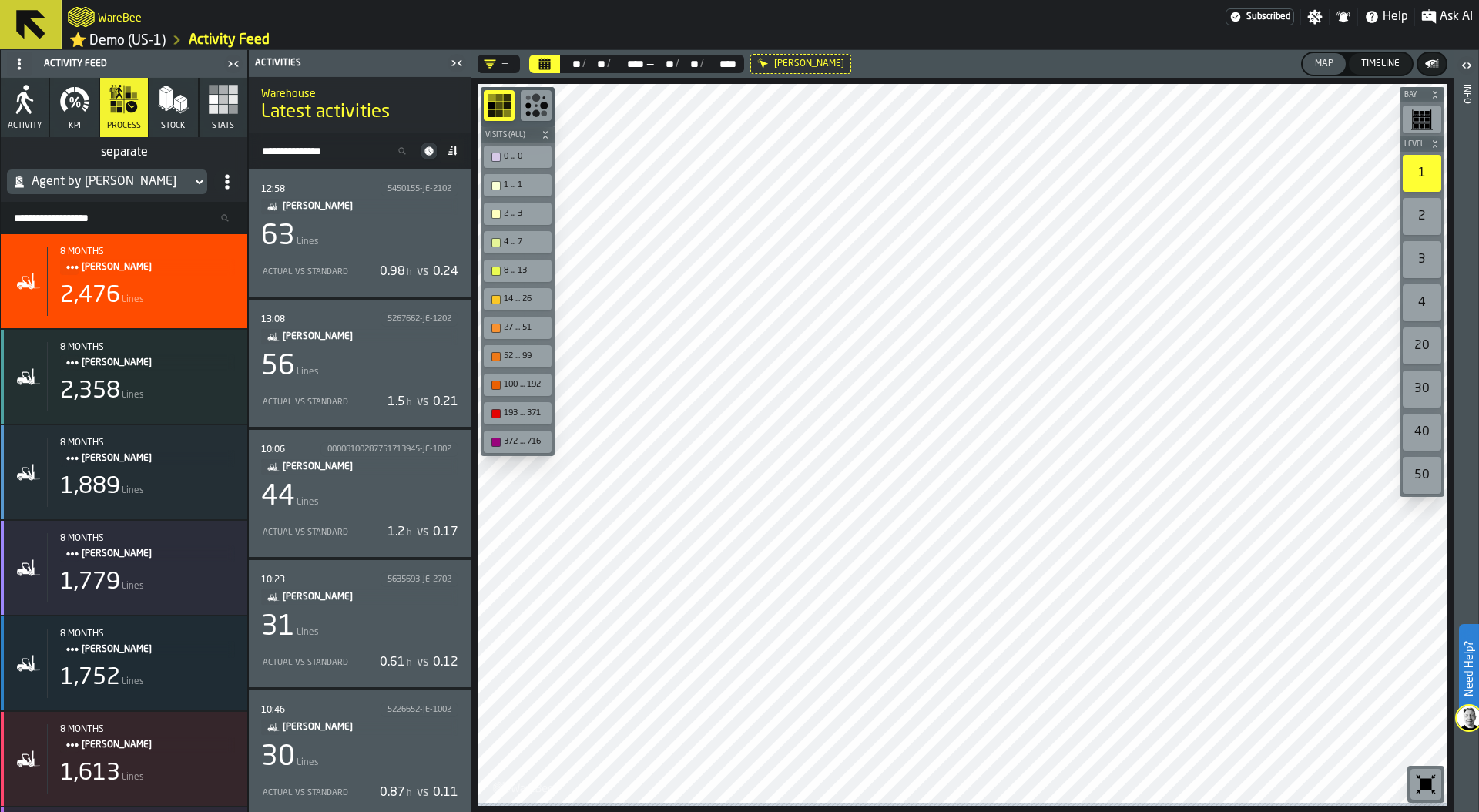
click at [358, 273] on div "Actual vs Standard 0.98 h vs 0.24" at bounding box center [359, 272] width 197 height 24
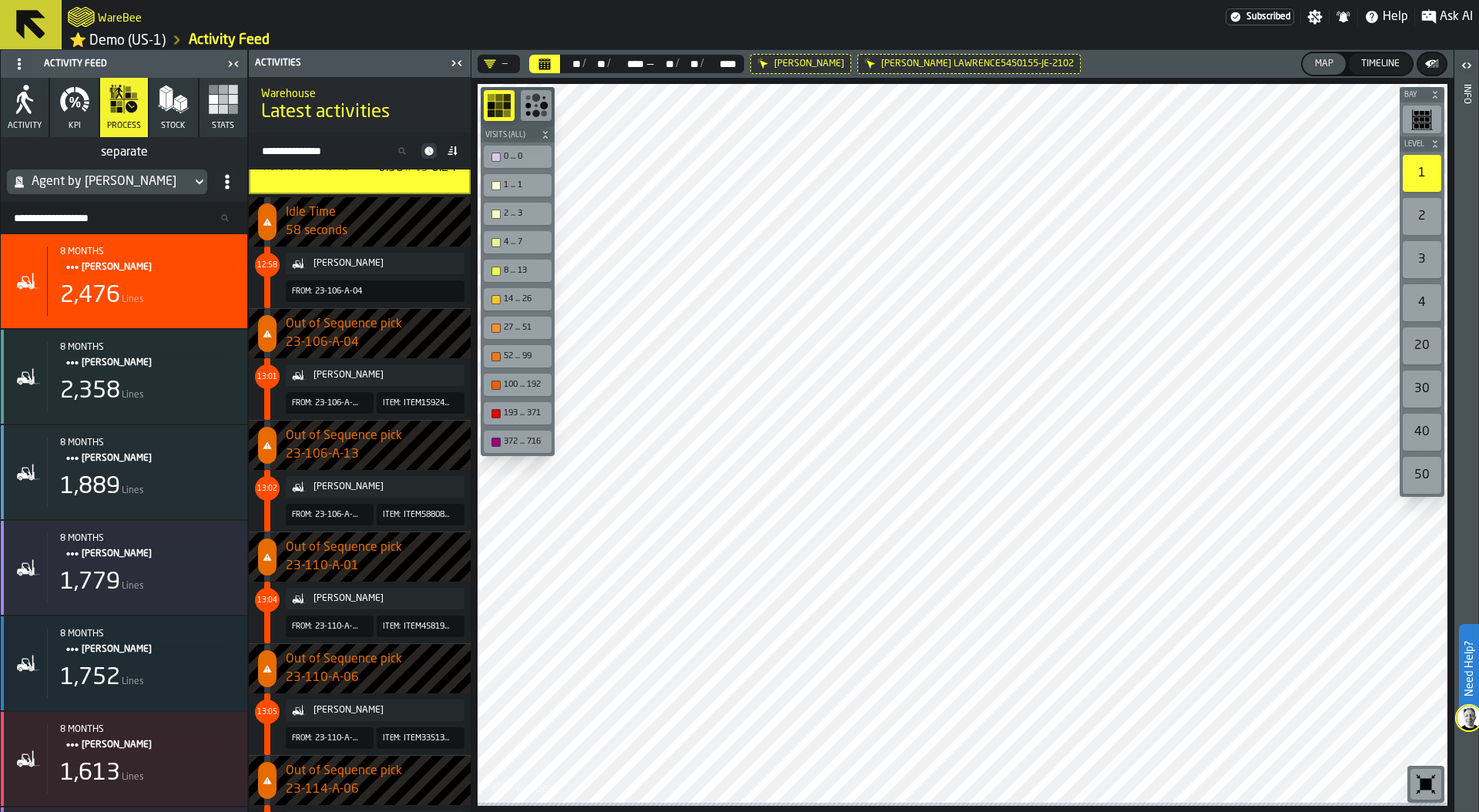
scroll to position [105, 0]
click at [81, 115] on icon "button" at bounding box center [75, 99] width 31 height 31
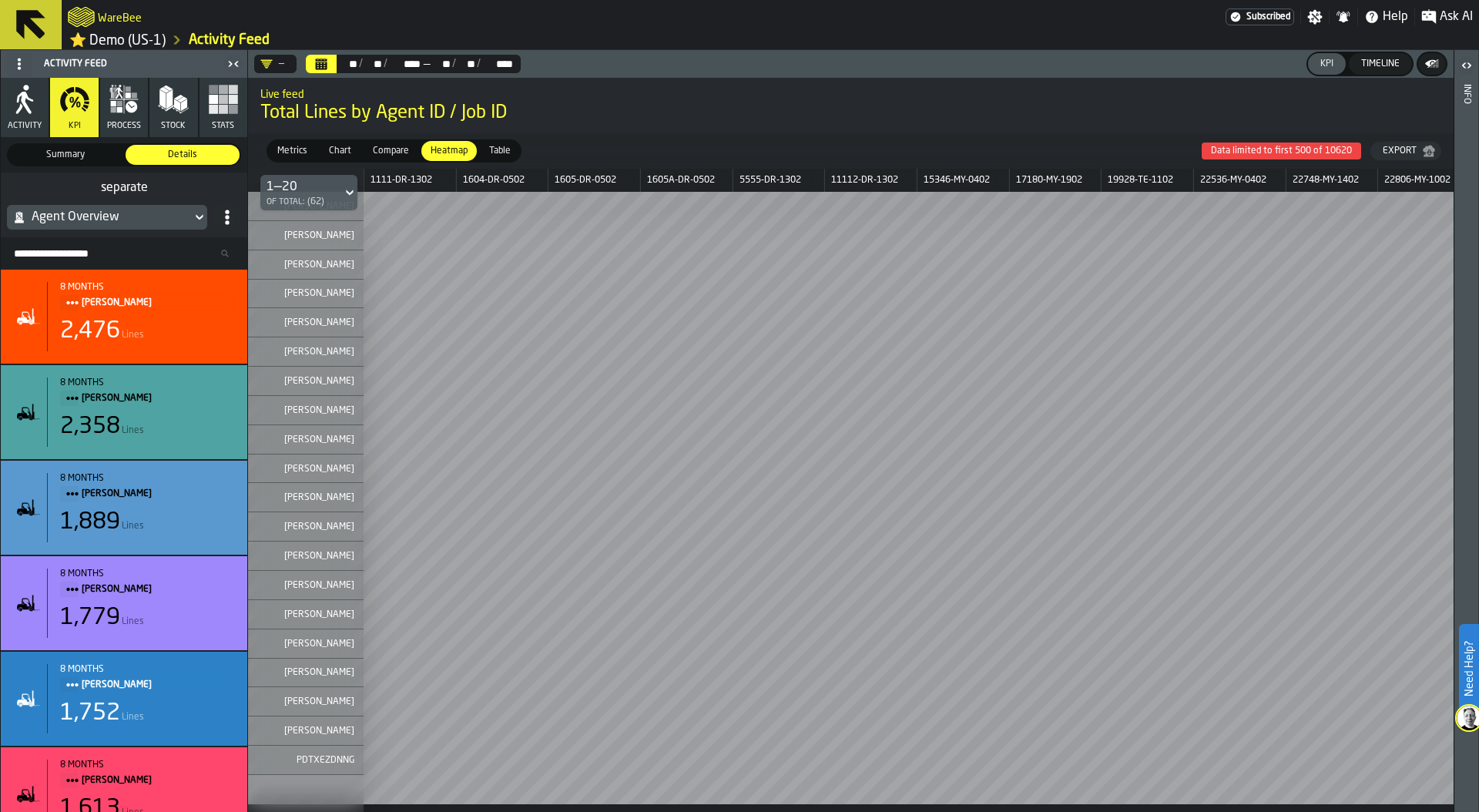
click at [156, 220] on div "Agent Overview" at bounding box center [100, 217] width 173 height 18
click at [156, 219] on div "Agent Overview" at bounding box center [100, 217] width 173 height 18
click at [226, 223] on icon at bounding box center [227, 217] width 15 height 15
click at [264, 254] on div "advanced" at bounding box center [263, 252] width 80 height 18
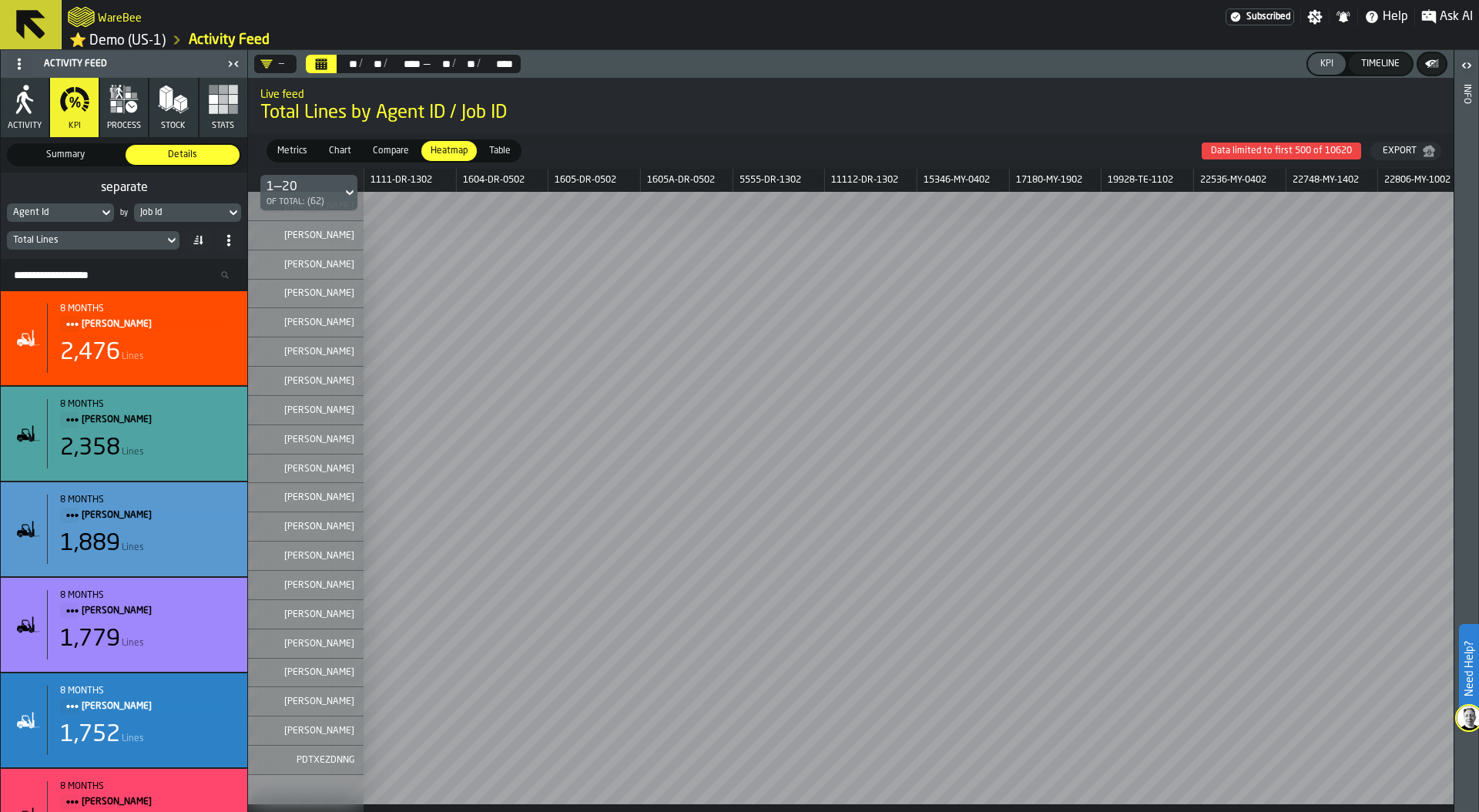
click at [194, 221] on div "Job Id" at bounding box center [179, 213] width 91 height 17
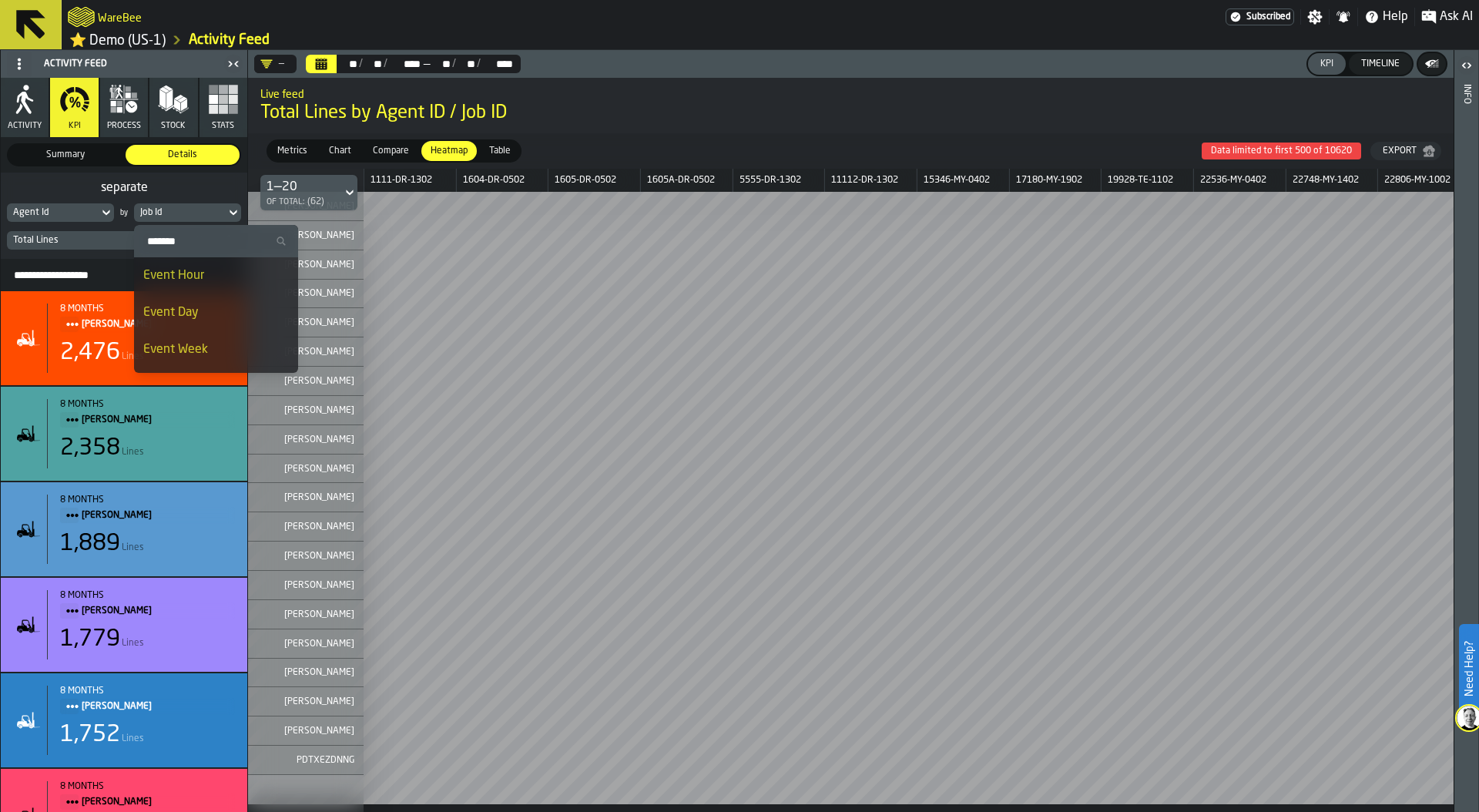
click at [204, 311] on div "Event Day" at bounding box center [216, 313] width 146 height 18
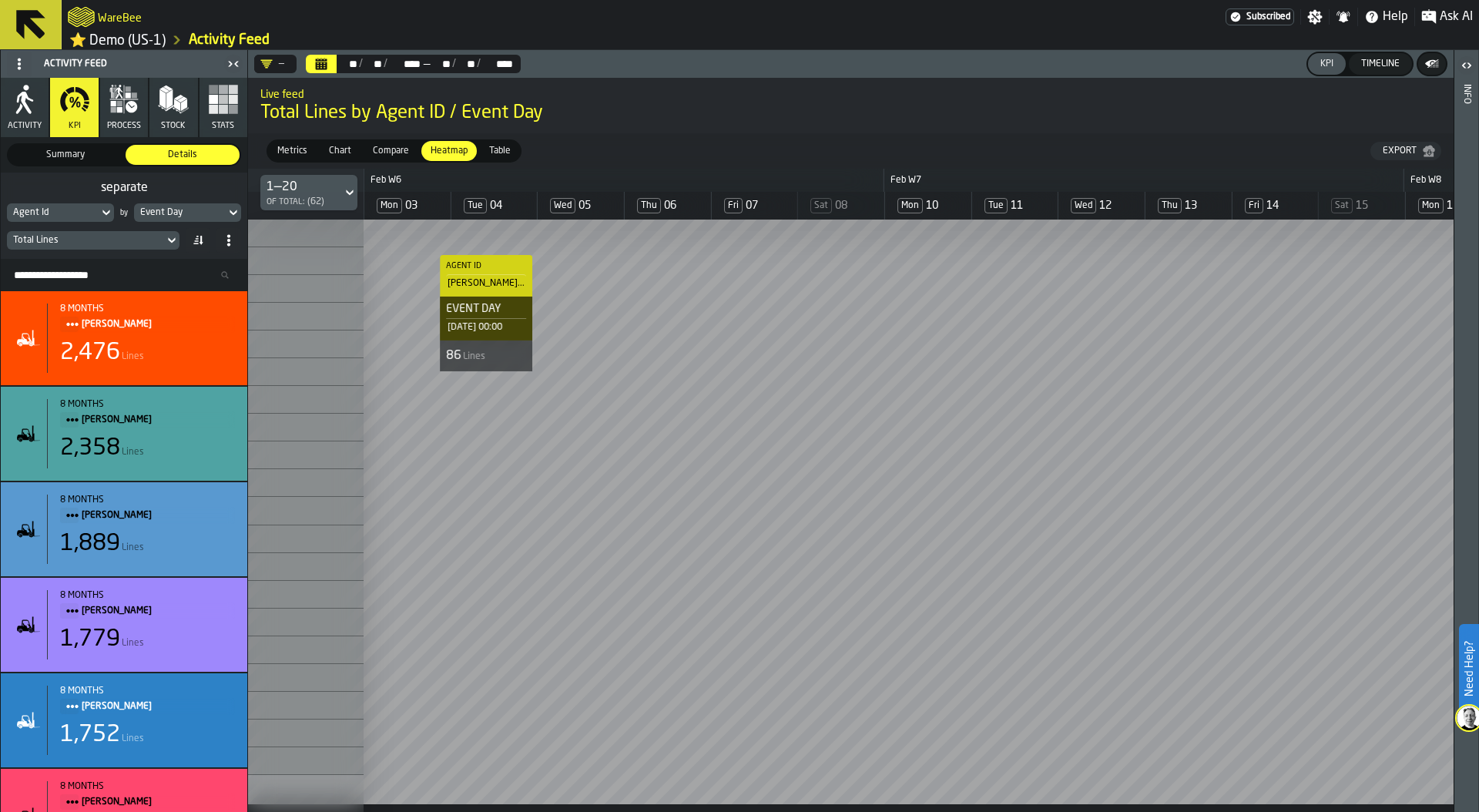
scroll to position [0, 3]
click at [106, 249] on div "Total Lines" at bounding box center [85, 240] width 157 height 17
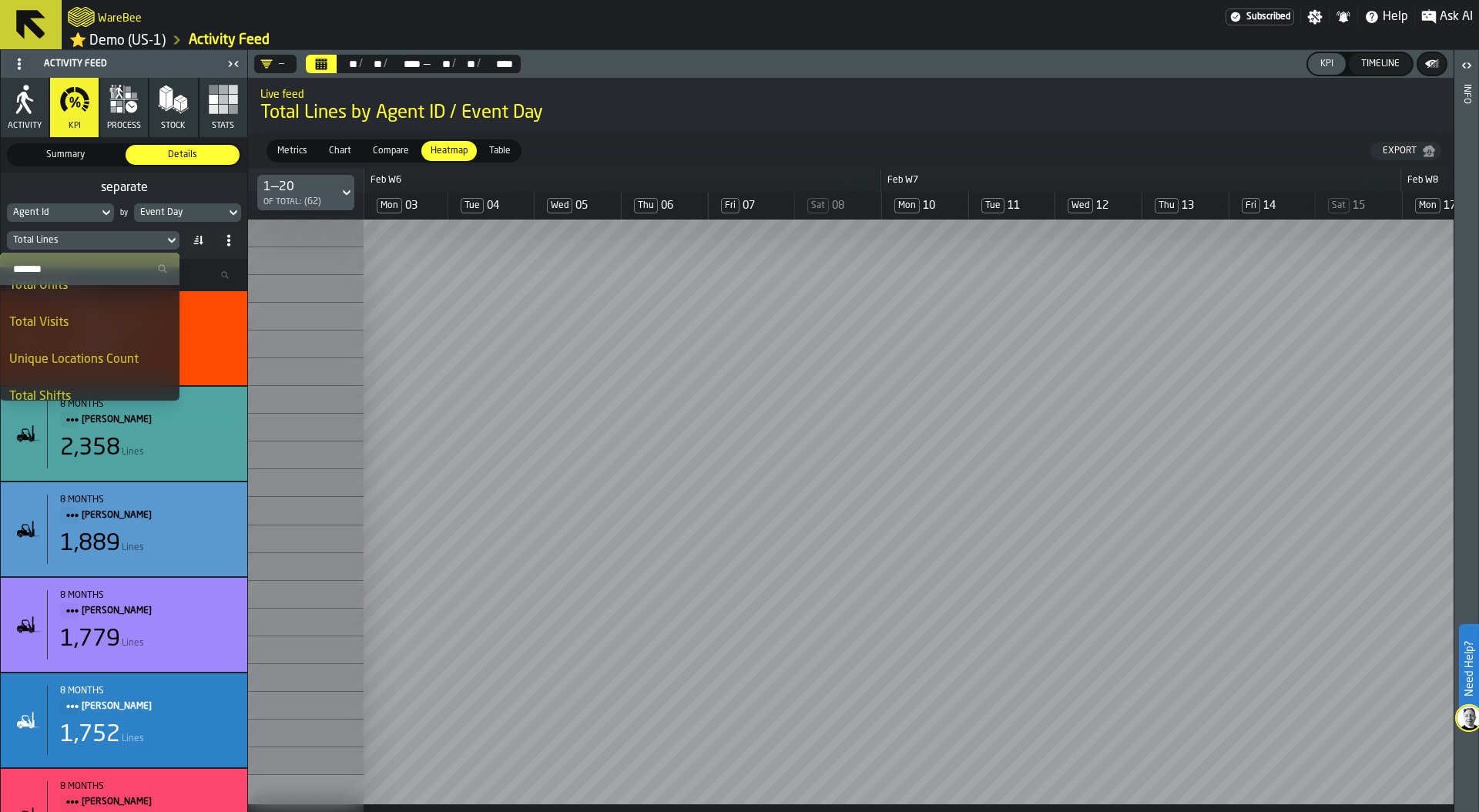
scroll to position [123, 0]
click at [75, 237] on div "Total Lines" at bounding box center [85, 240] width 145 height 11
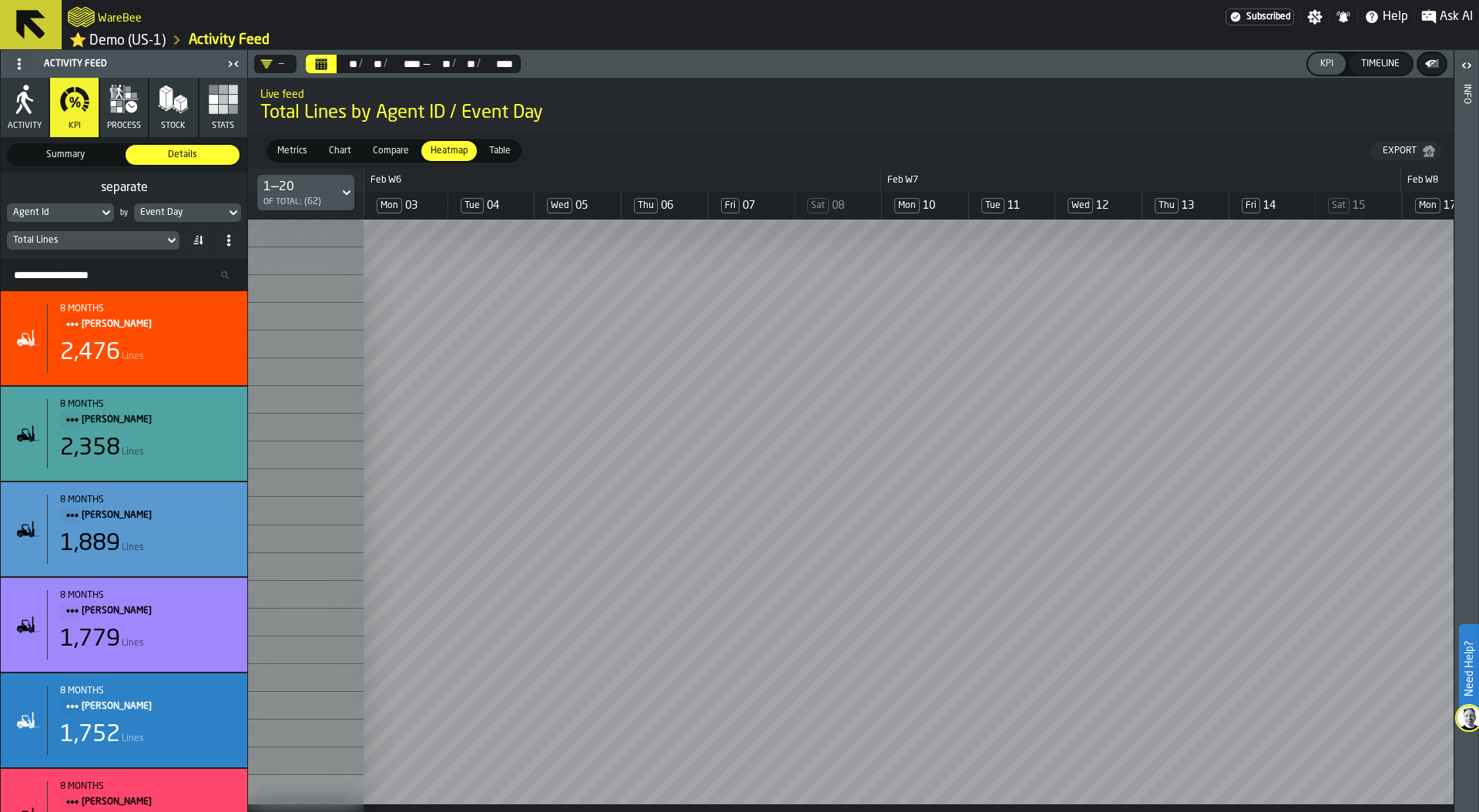
click at [90, 239] on div "Total Lines" at bounding box center [85, 240] width 145 height 11
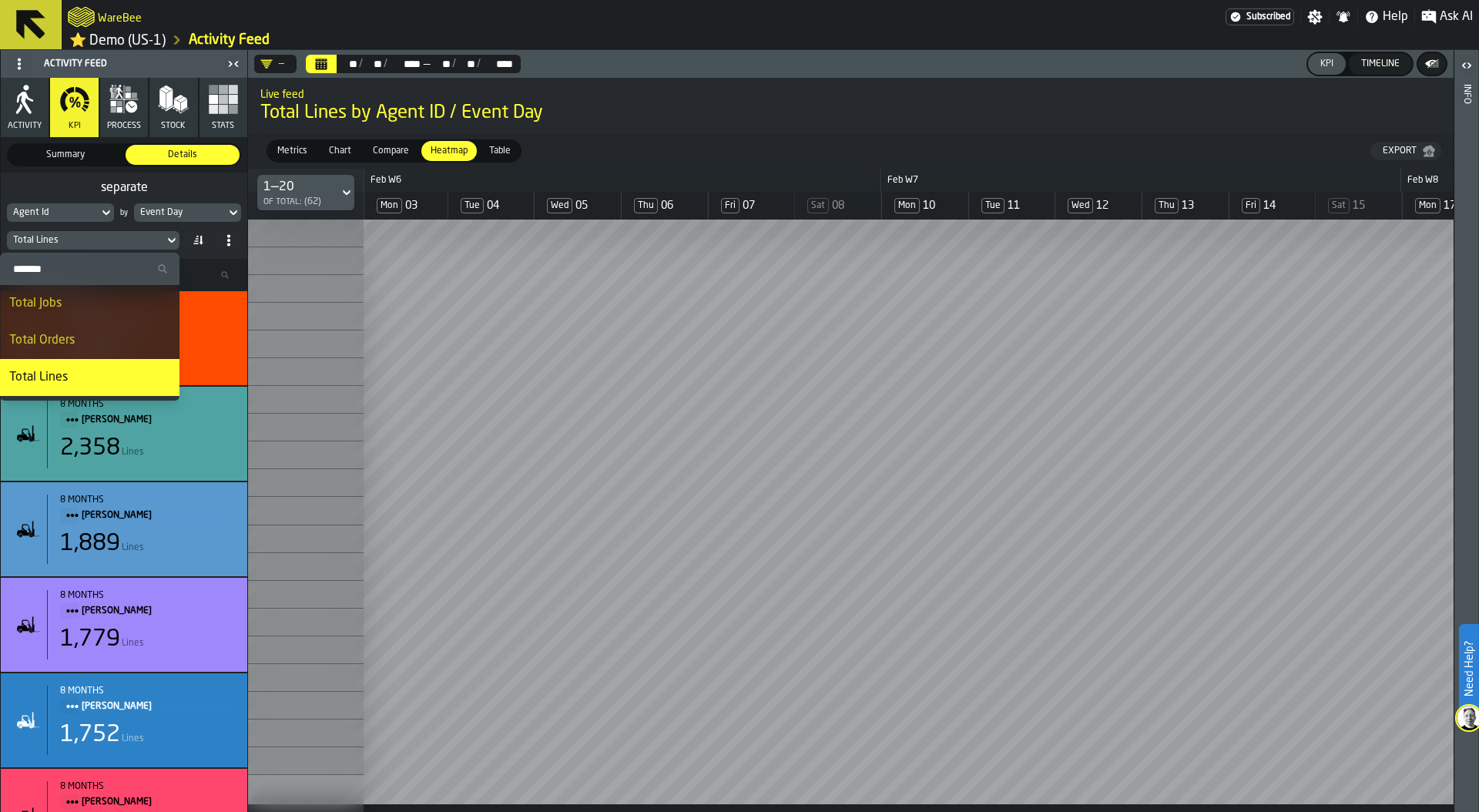
click at [78, 265] on input "Search" at bounding box center [89, 269] width 167 height 20
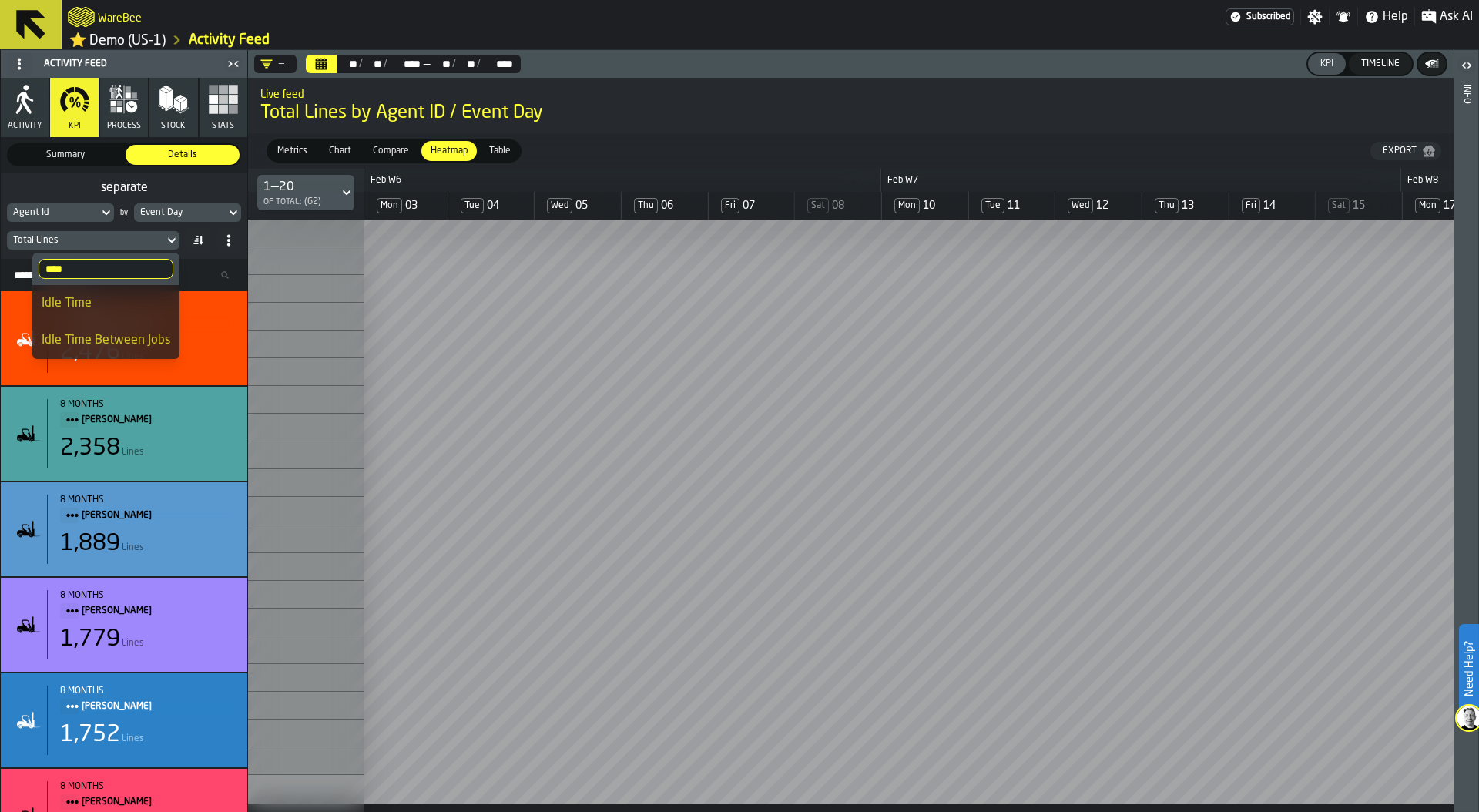
type input "****"
click at [117, 301] on div "Idle Time" at bounding box center [106, 303] width 128 height 18
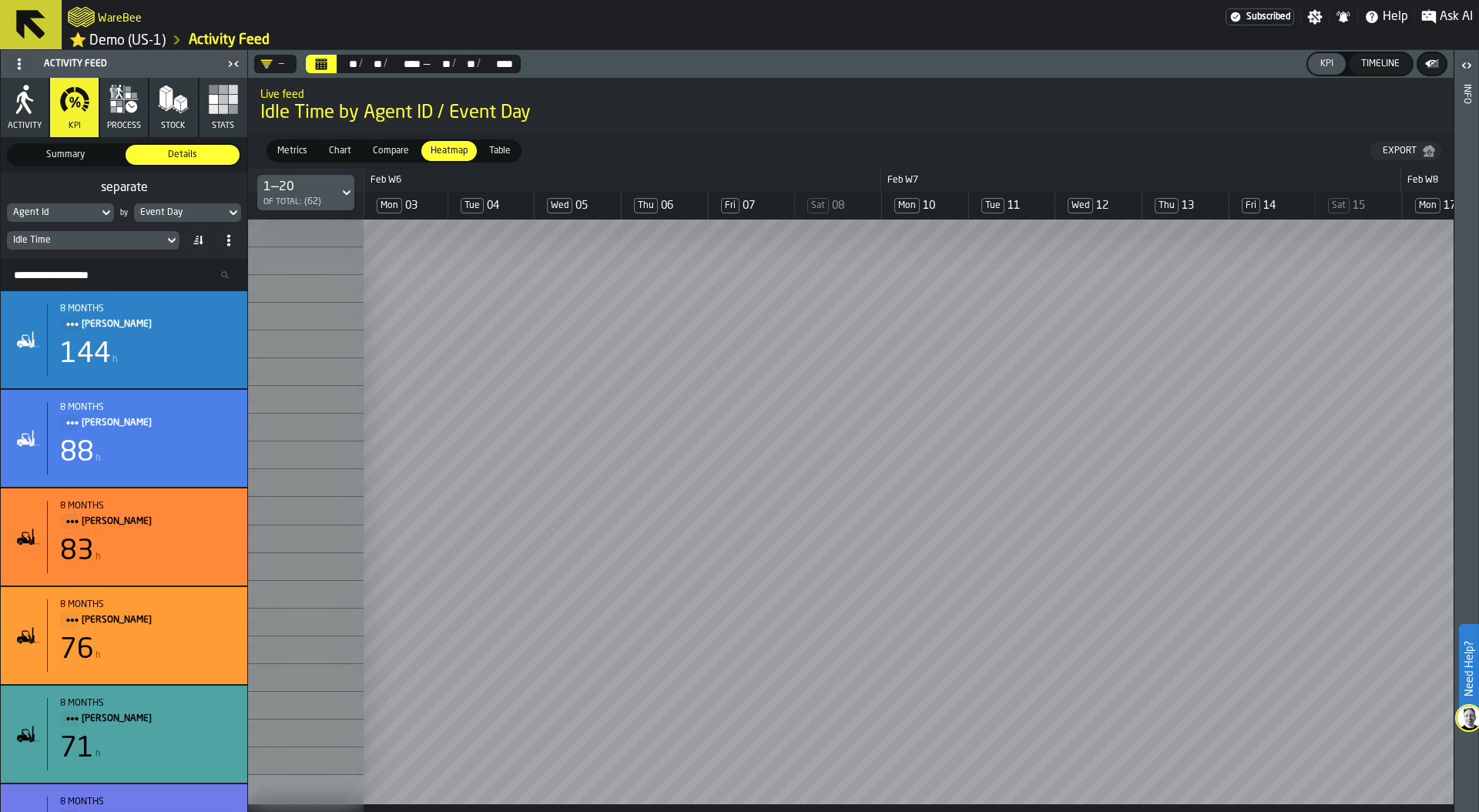
click at [1445, 16] on span "Ask AI" at bounding box center [1456, 17] width 34 height 18
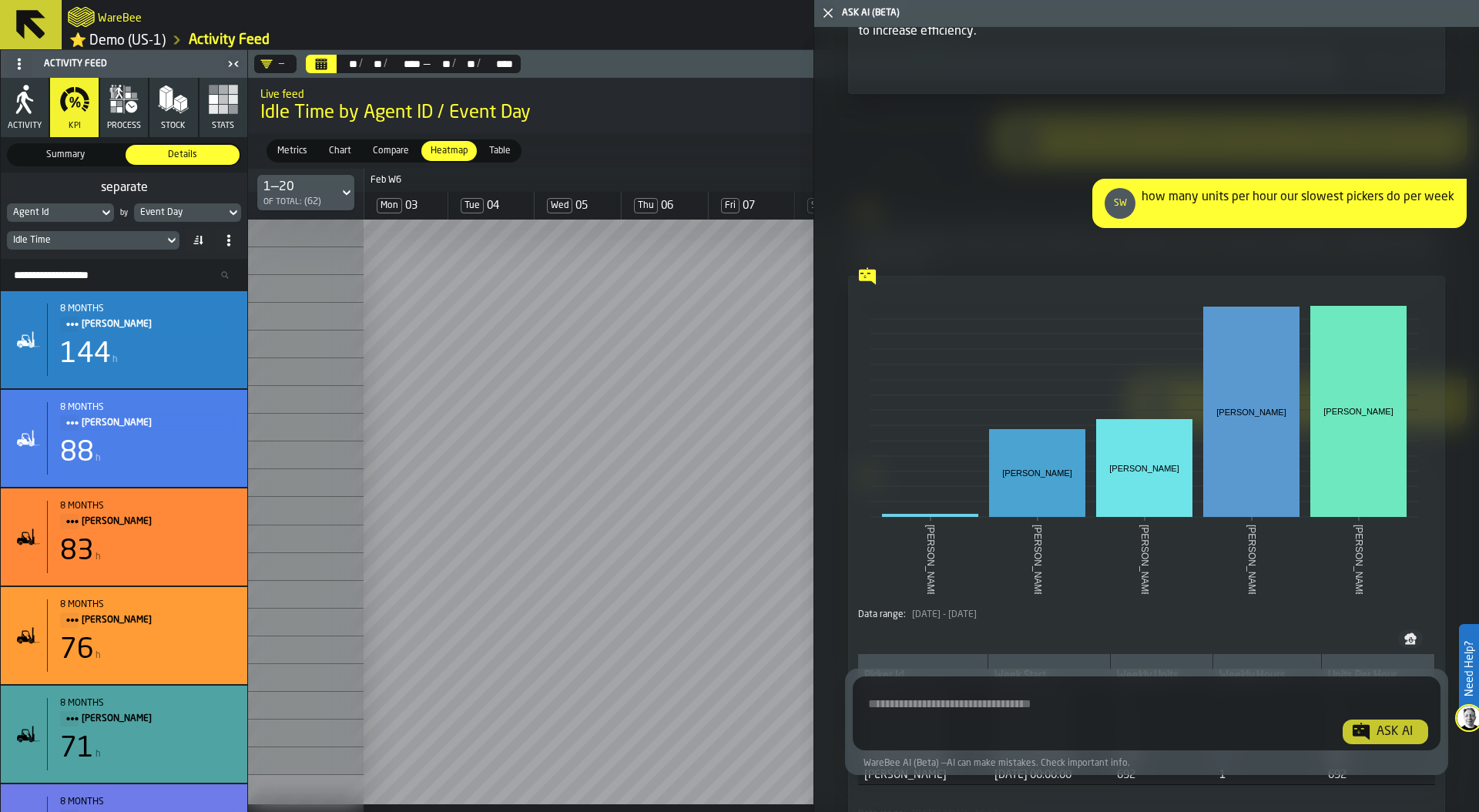
scroll to position [3460, 0]
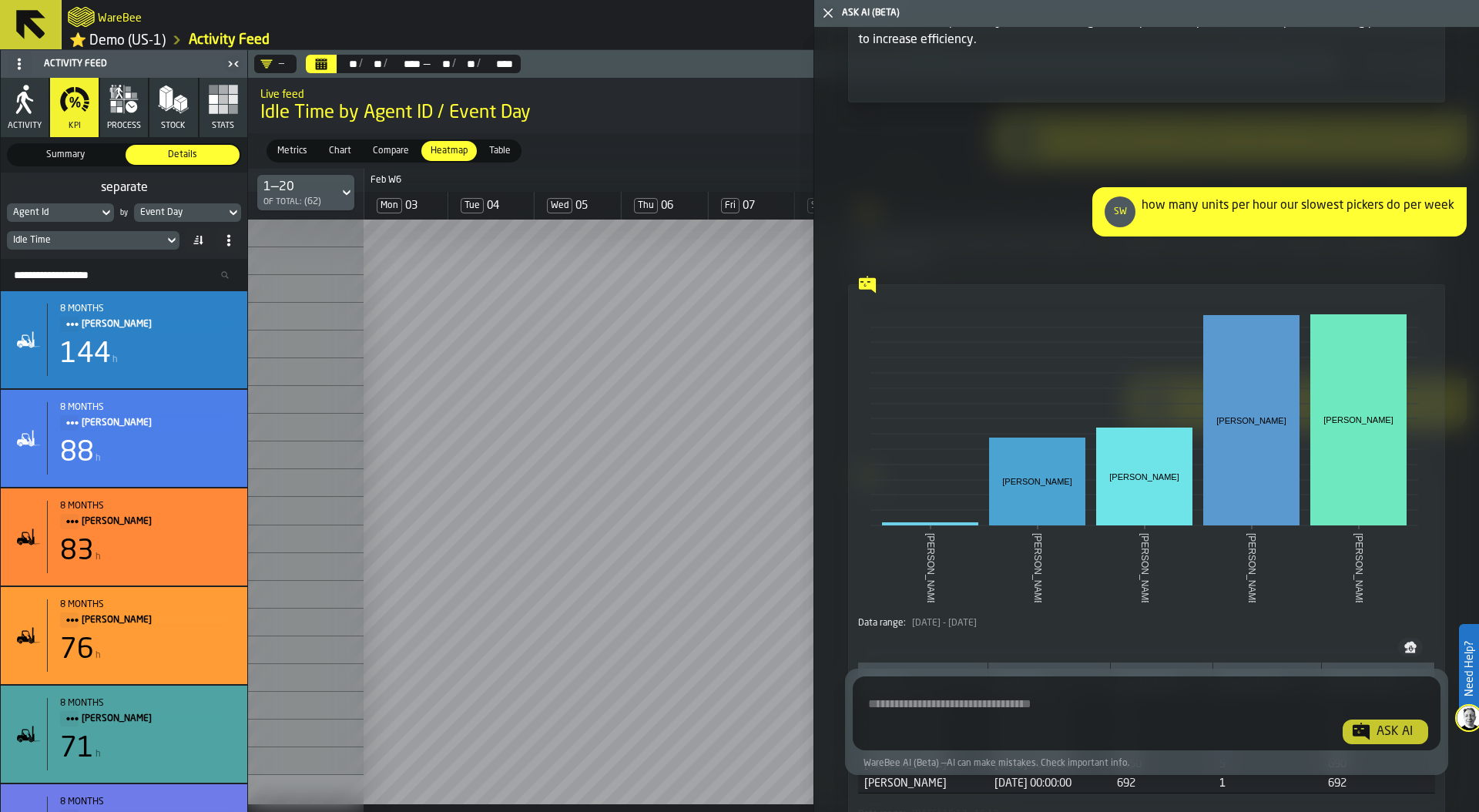
click at [803, 107] on span "Idle Time by Agent ID / Event Day" at bounding box center [850, 112] width 1179 height 24
click at [831, 10] on icon "button-toggle-Close me" at bounding box center [828, 13] width 18 height 18
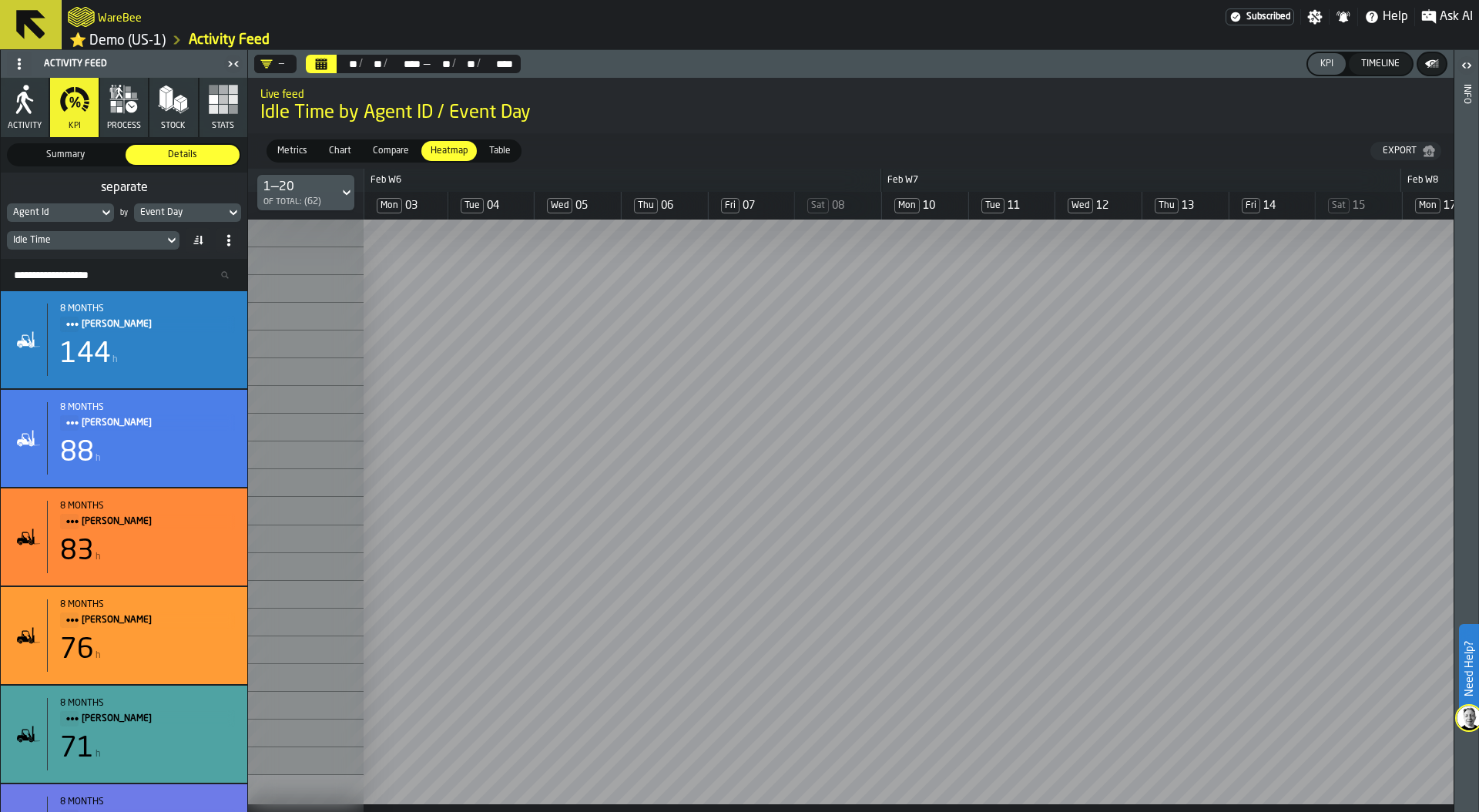
click at [328, 65] on button "Calendar" at bounding box center [321, 64] width 31 height 18
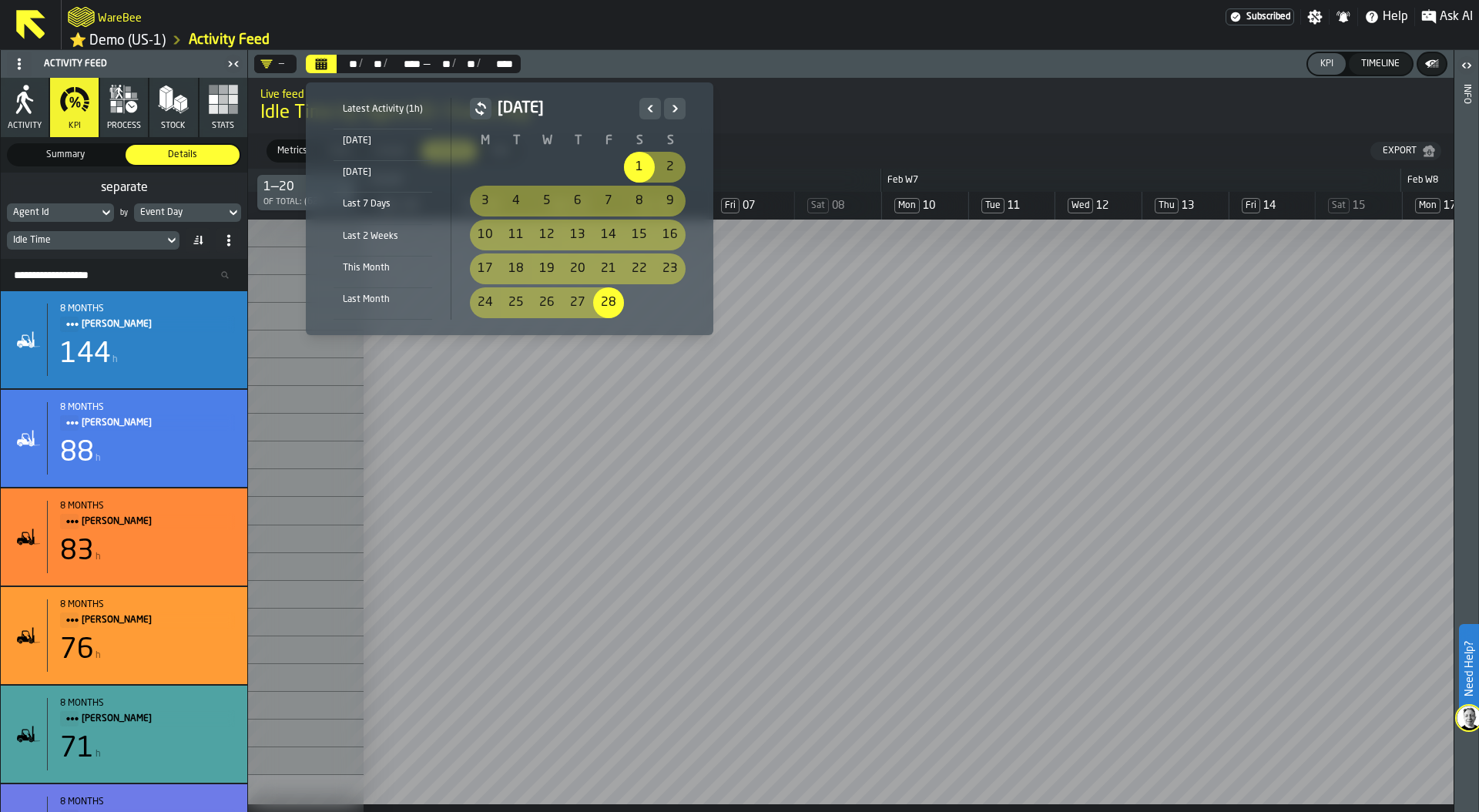
click at [637, 170] on div "1" at bounding box center [639, 167] width 31 height 31
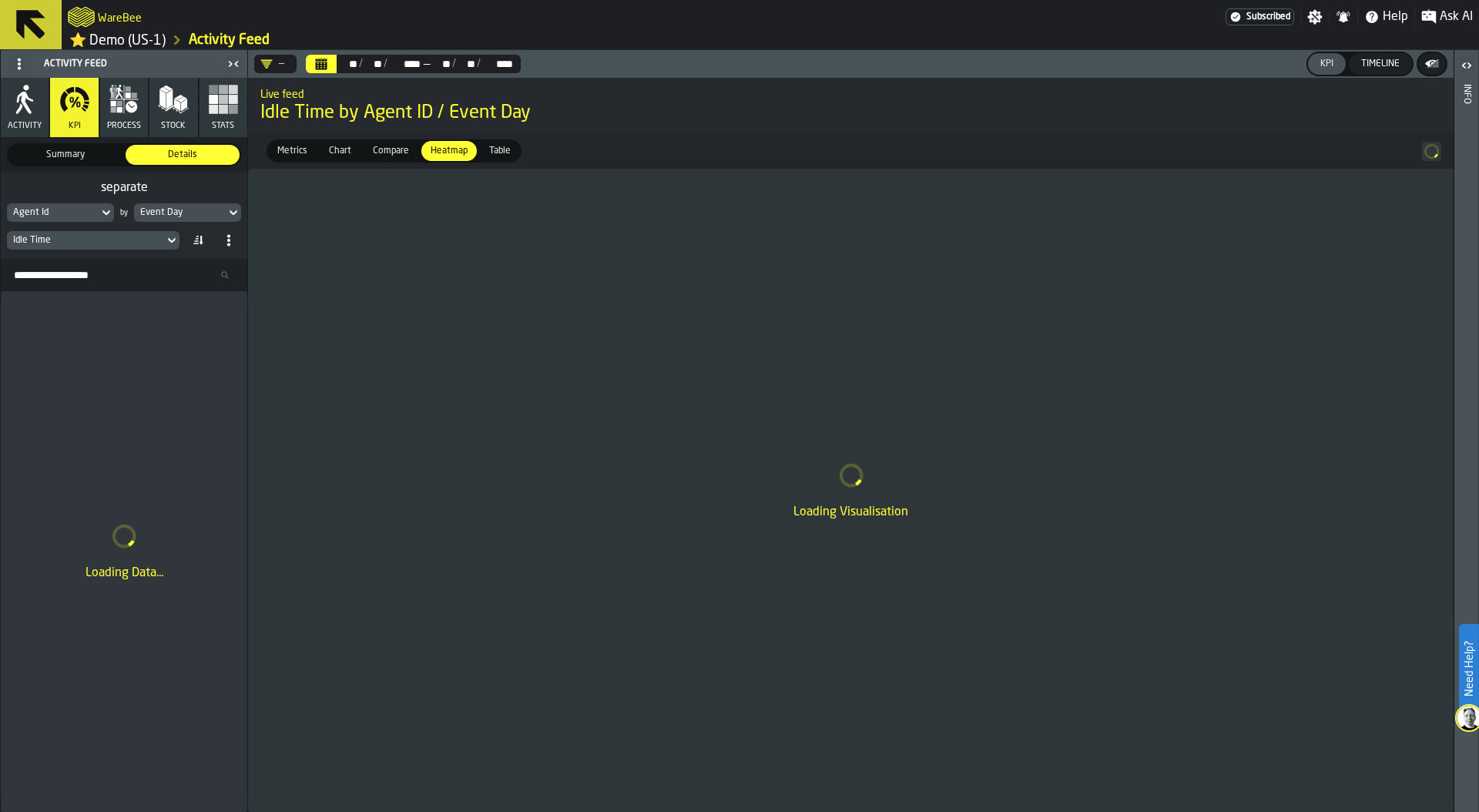
click at [1380, 70] on div "Timeline" at bounding box center [1380, 64] width 51 height 11
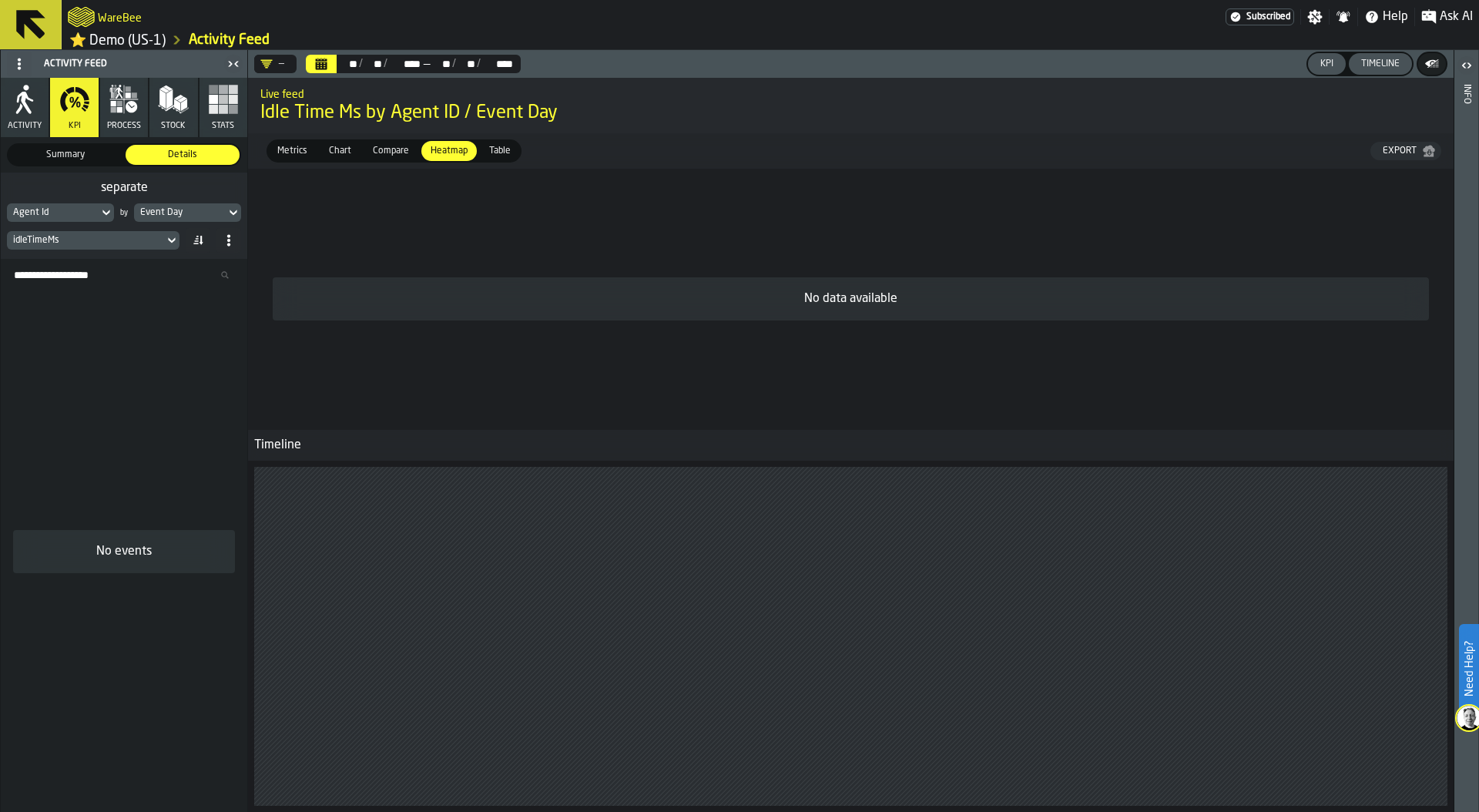
click at [334, 67] on button "Calendar" at bounding box center [321, 64] width 31 height 18
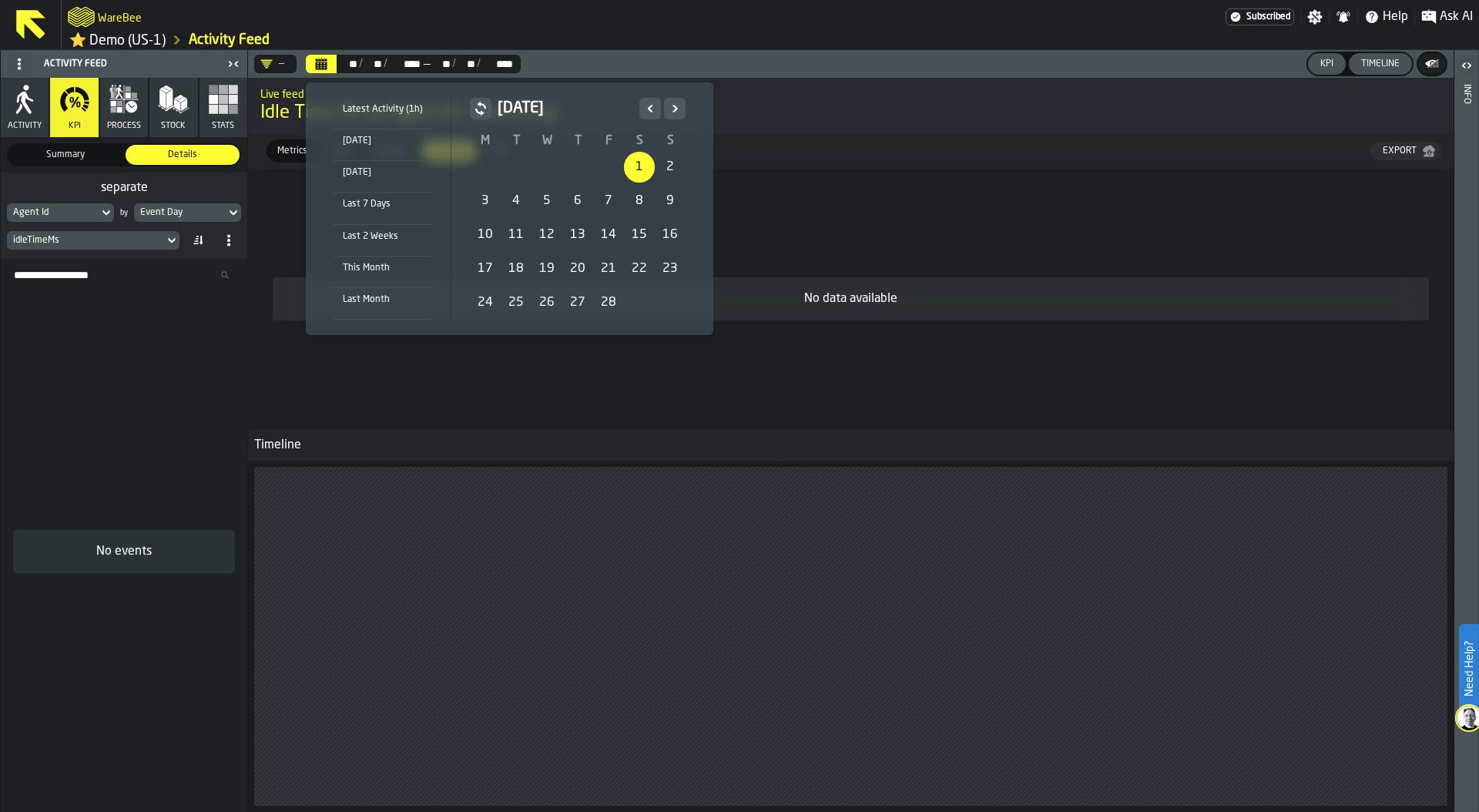
click at [627, 167] on div "1" at bounding box center [639, 167] width 31 height 31
